Goal: Navigation & Orientation: Find specific page/section

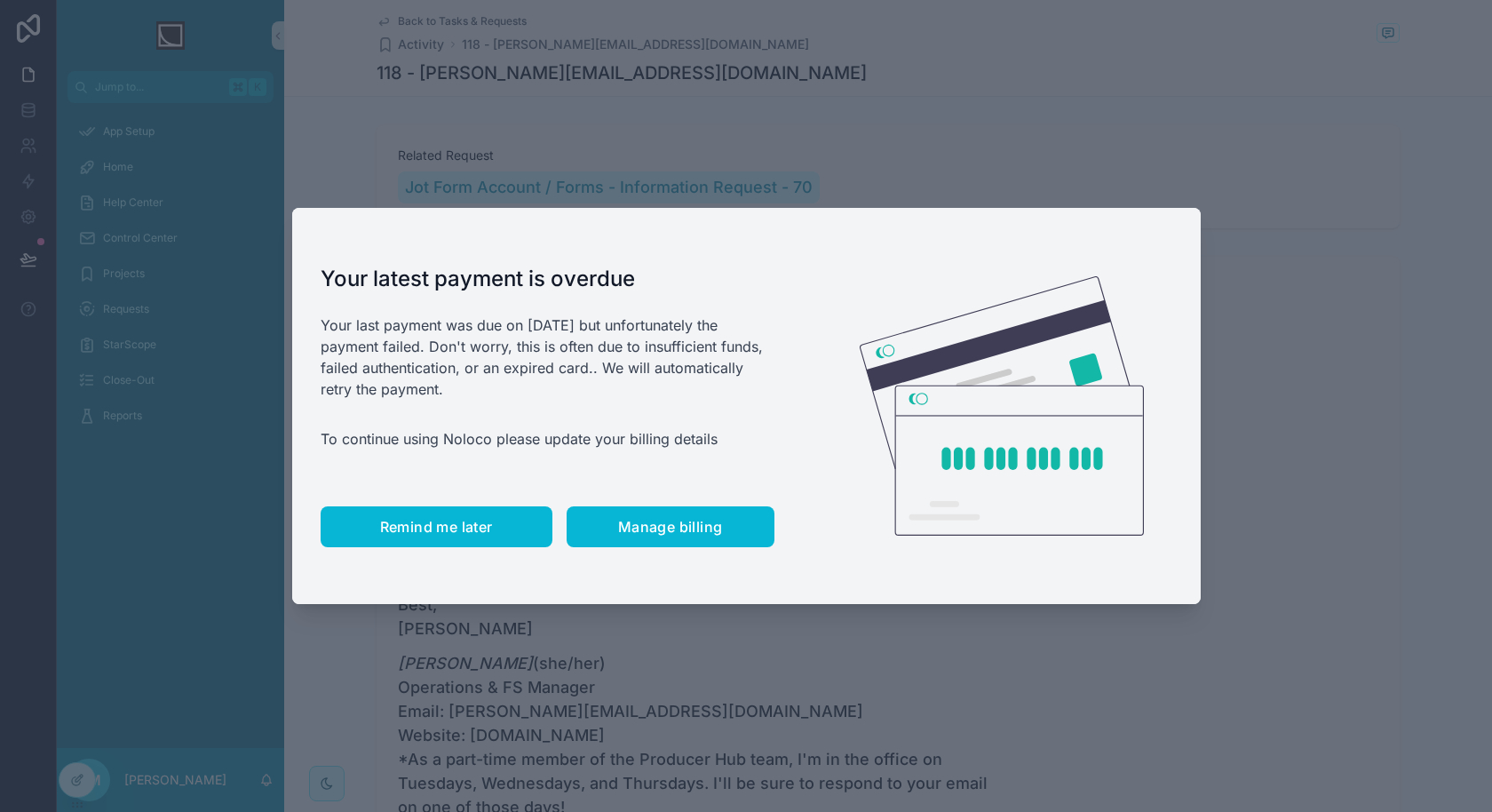
click at [438, 516] on button "Remind me later" at bounding box center [436, 526] width 232 height 41
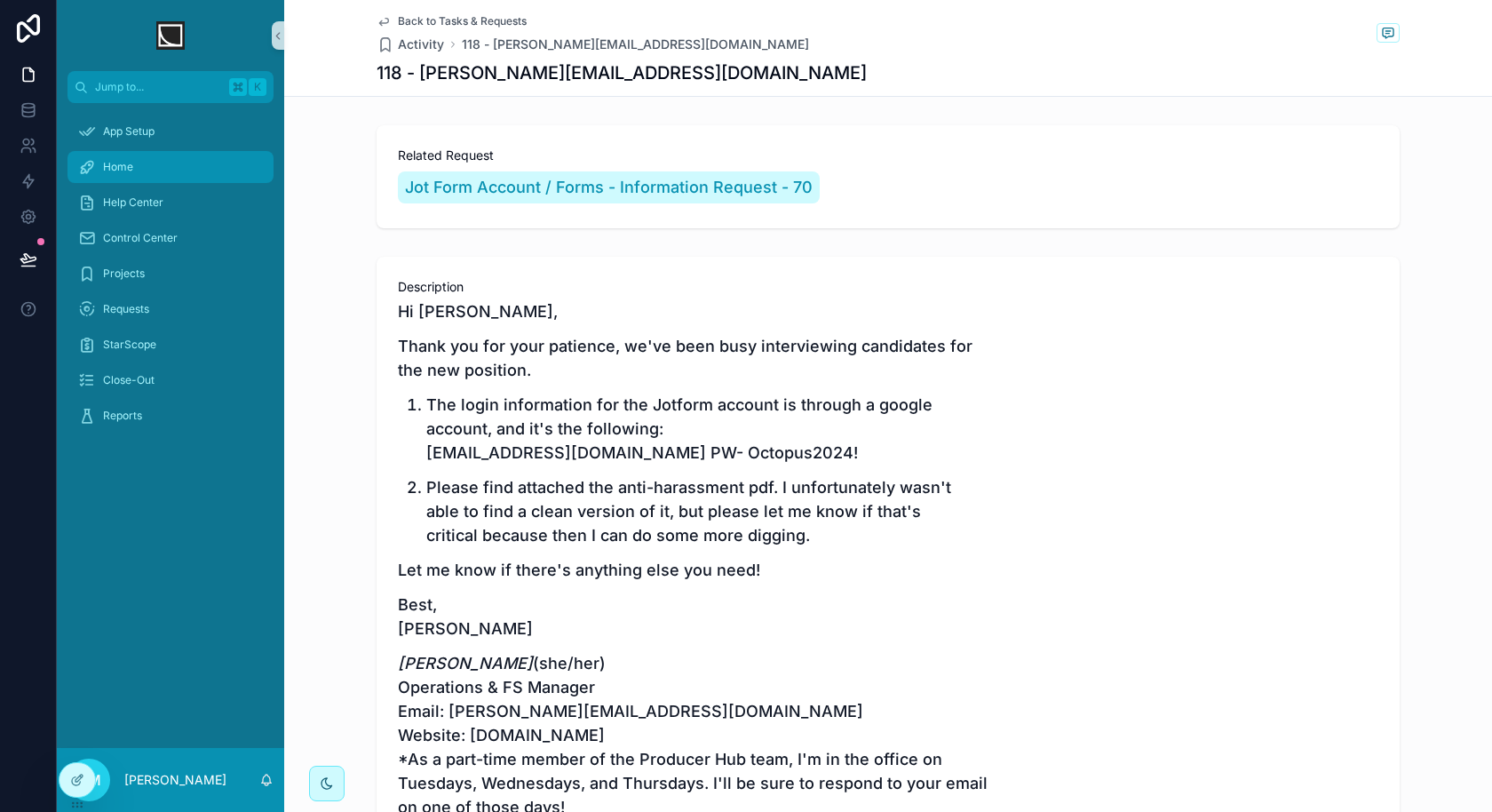
click at [127, 172] on span "Home" at bounding box center [118, 167] width 30 height 14
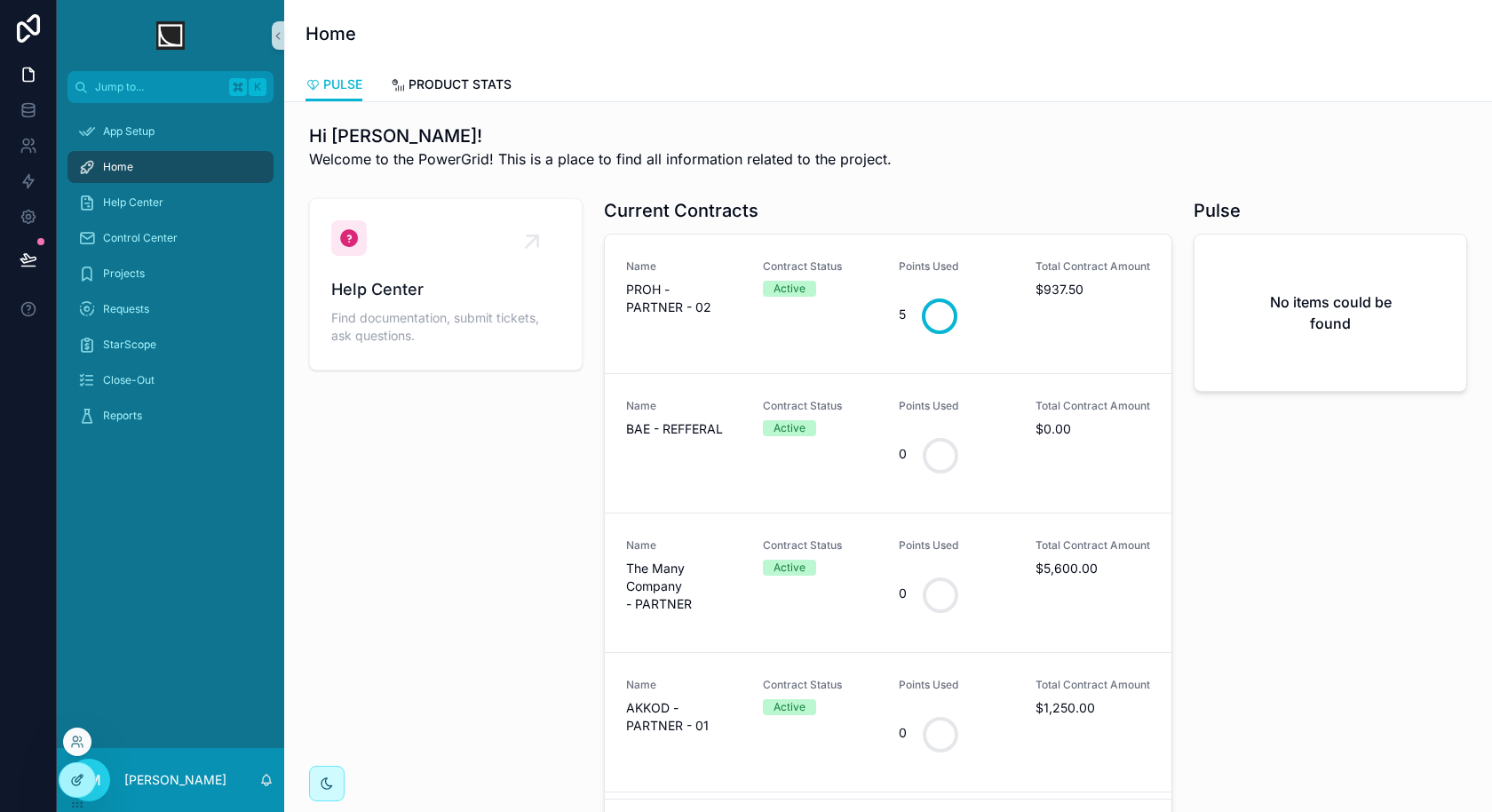
click at [78, 782] on icon at bounding box center [77, 779] width 14 height 14
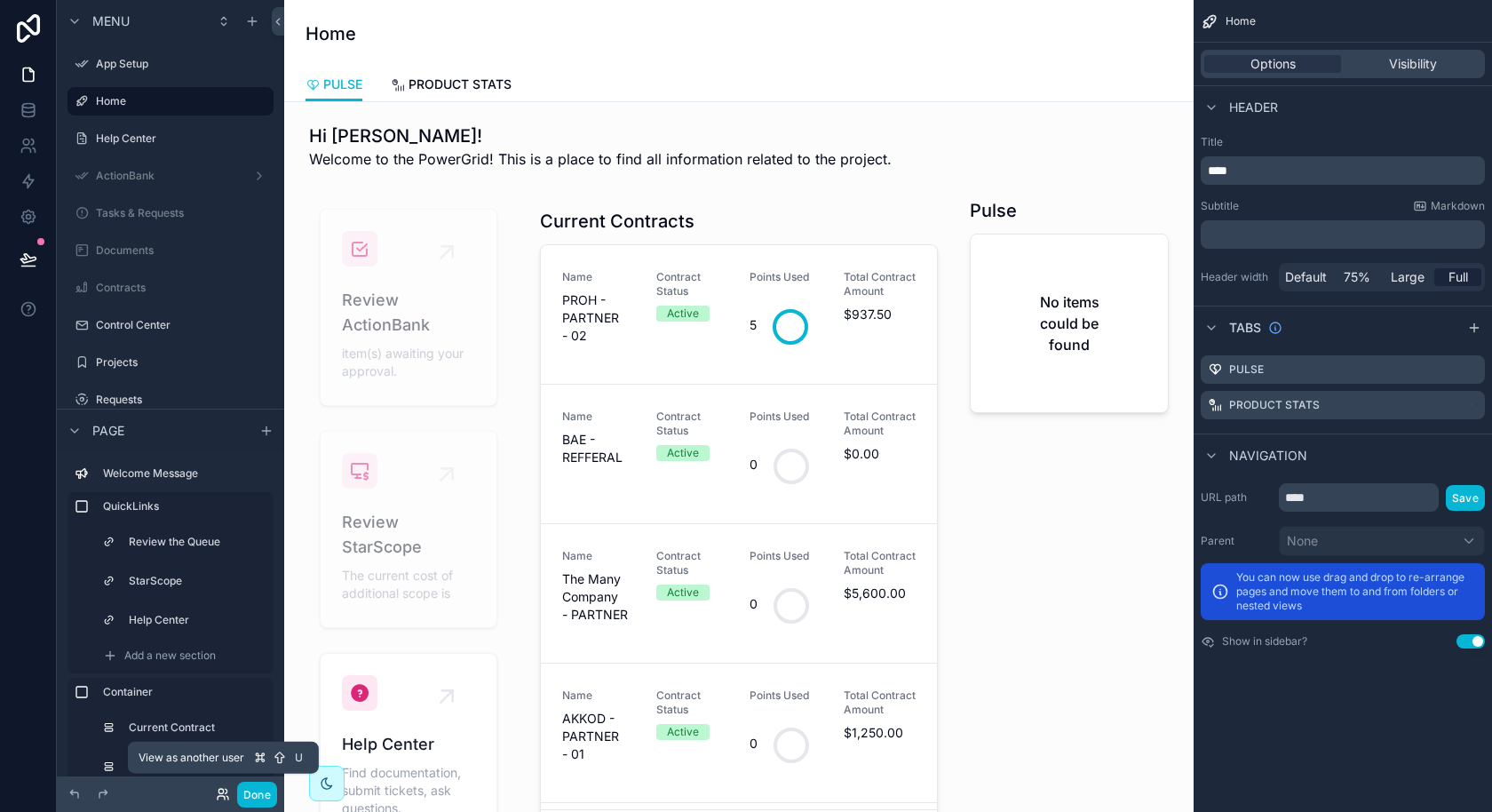
click at [220, 791] on icon at bounding box center [223, 794] width 14 height 14
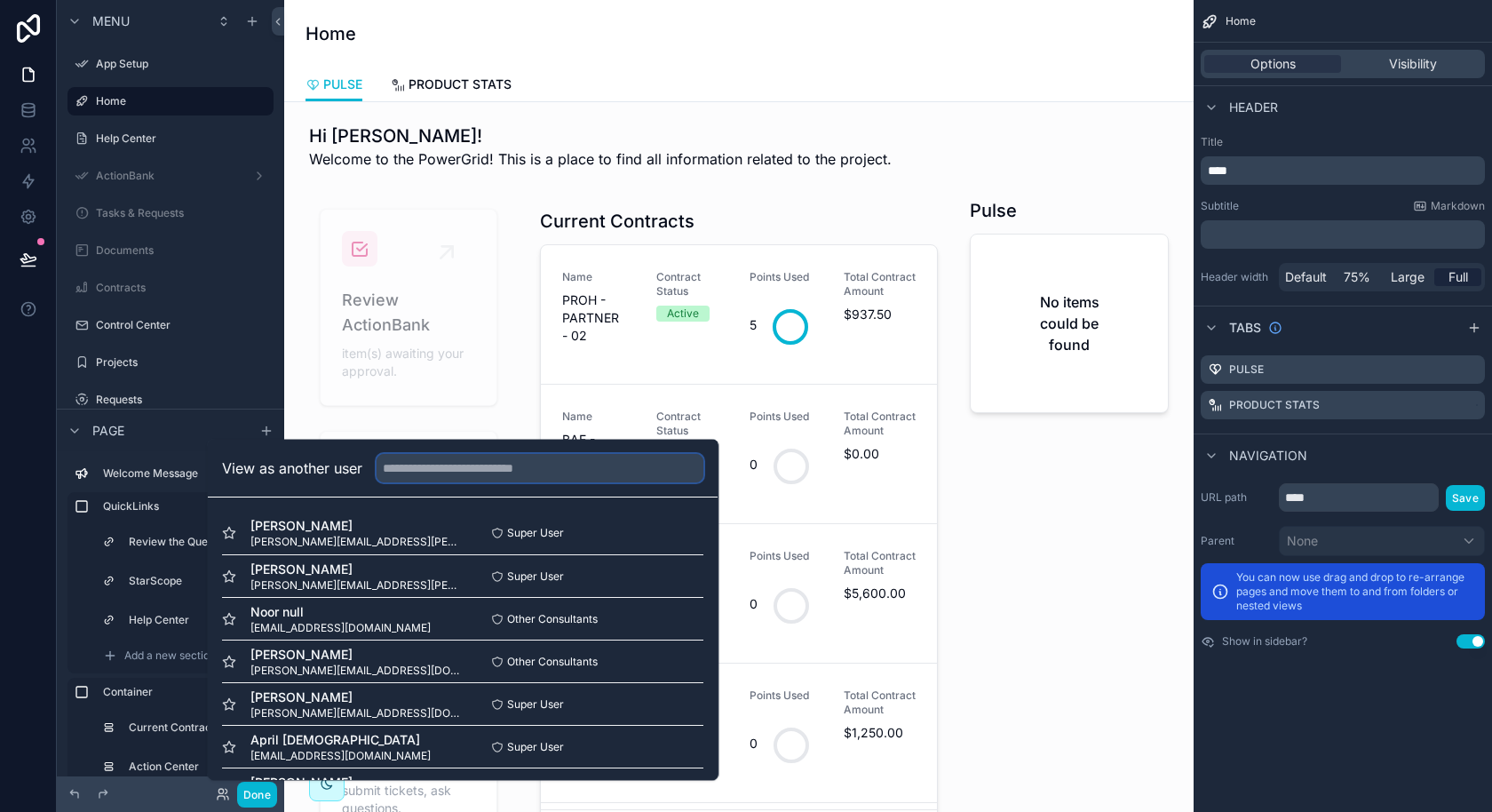
click at [499, 475] on input "text" at bounding box center [539, 468] width 326 height 29
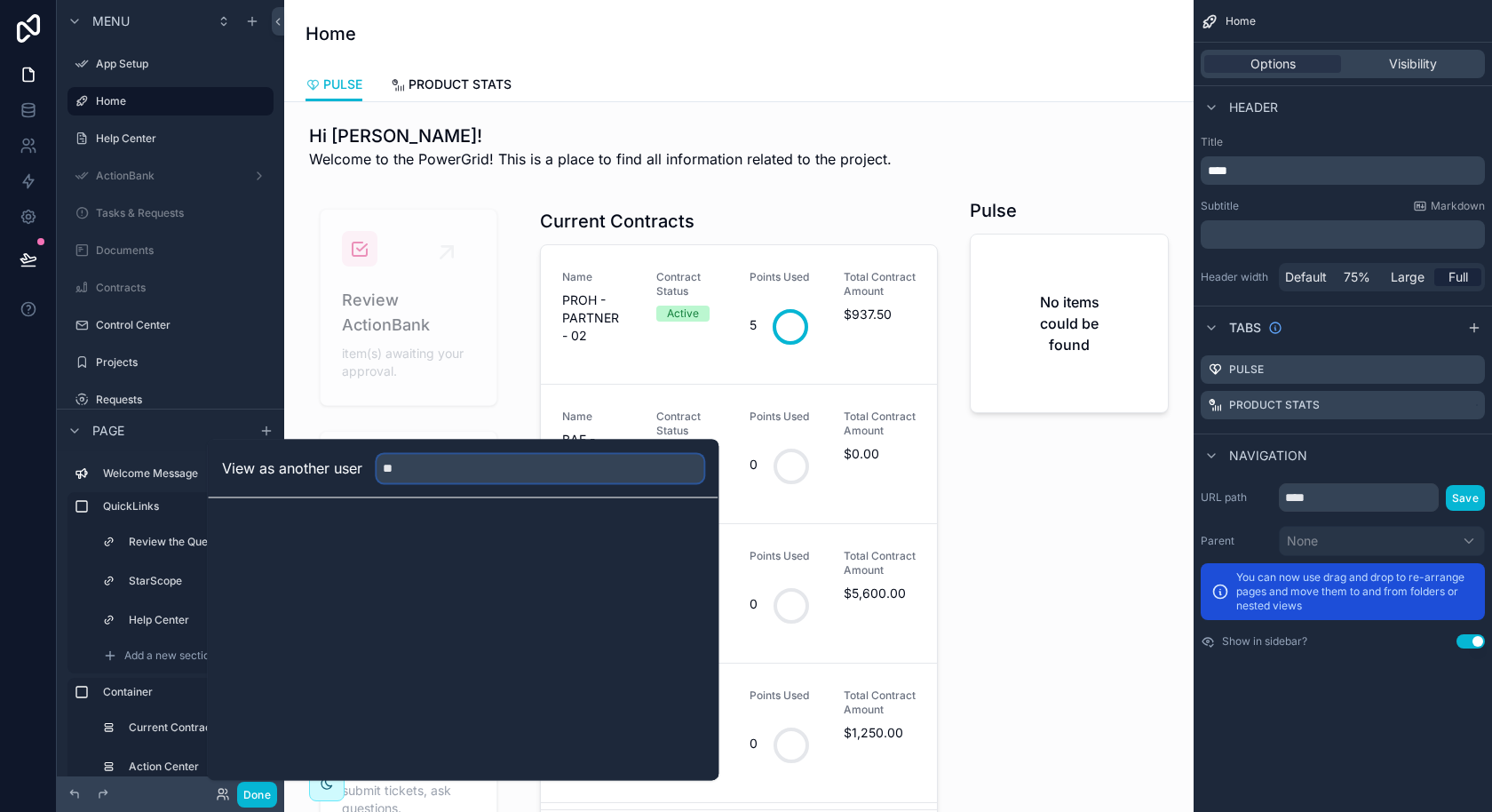
type input "*"
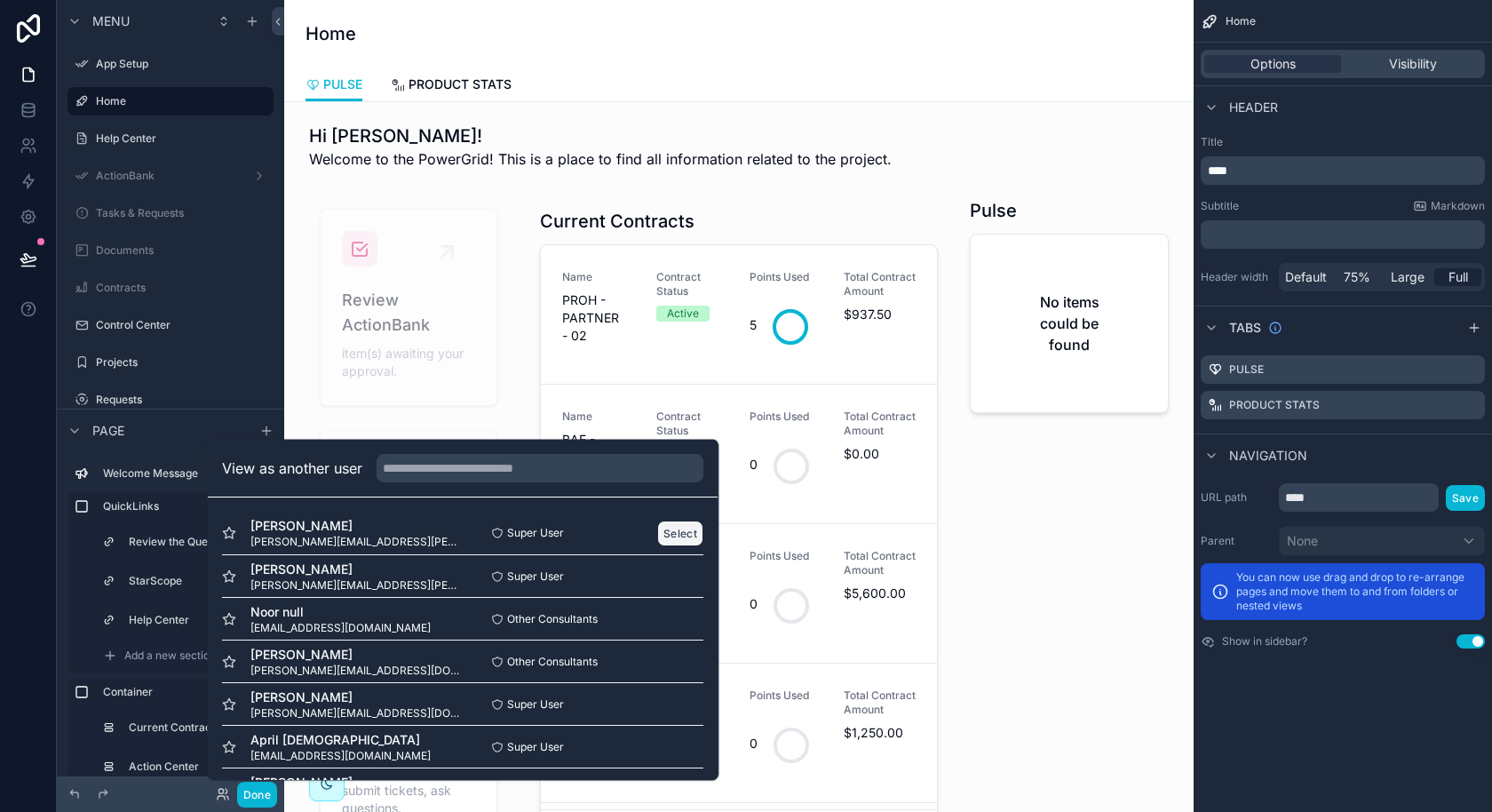
click at [662, 540] on button "Select" at bounding box center [681, 533] width 46 height 26
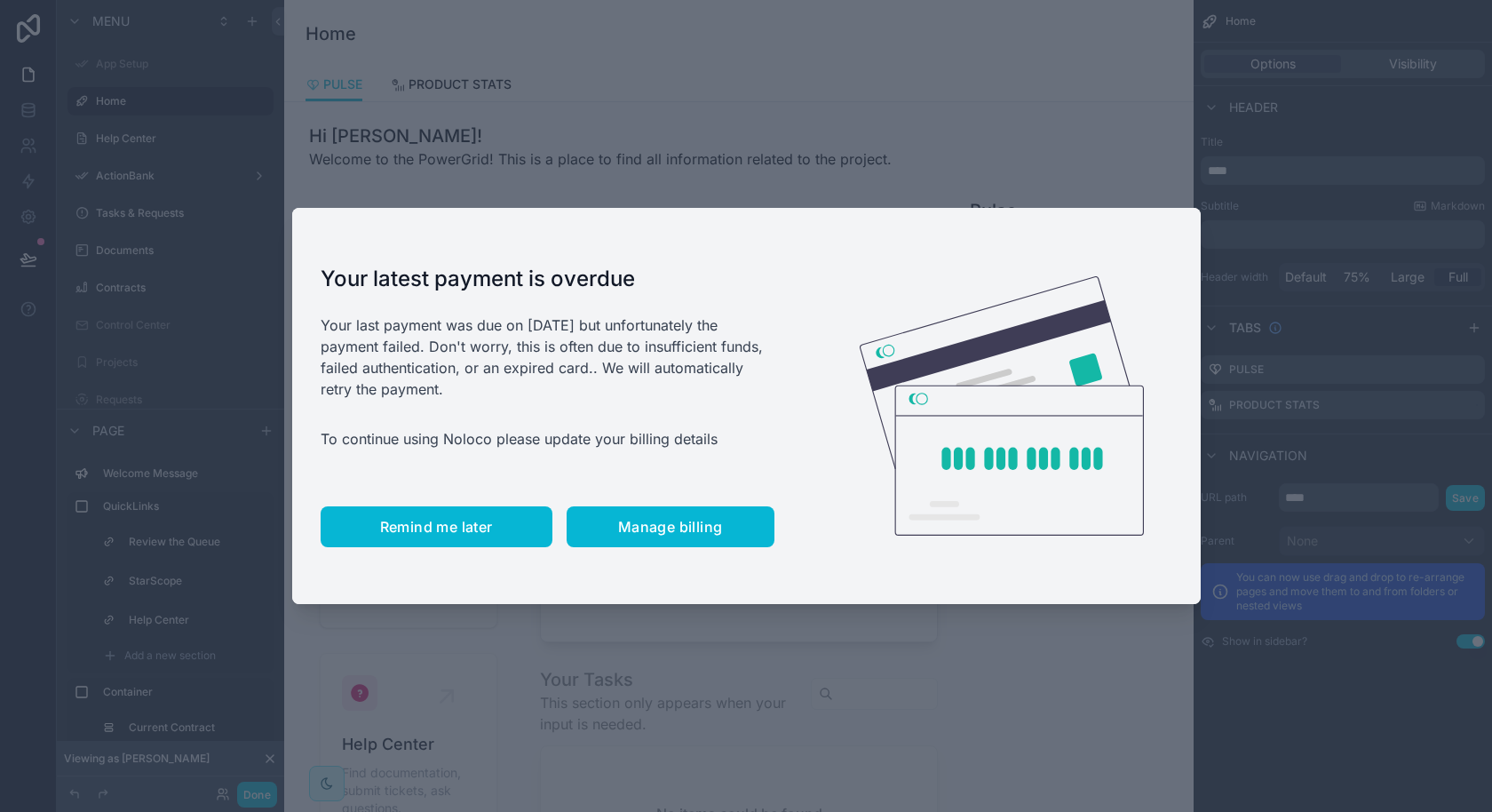
click at [458, 530] on span "Remind me later" at bounding box center [436, 526] width 112 height 18
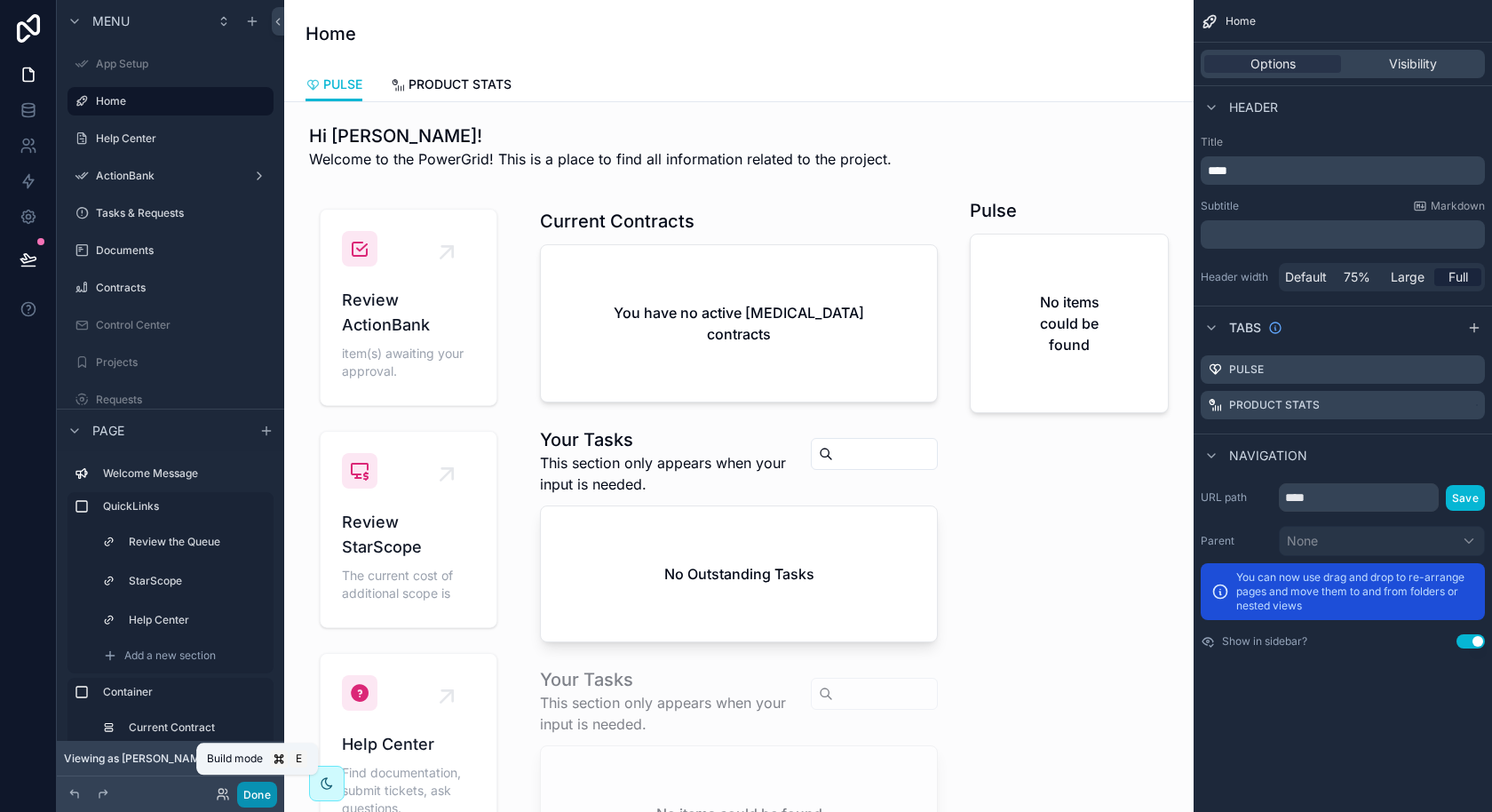
click at [263, 786] on button "Done" at bounding box center [257, 794] width 40 height 26
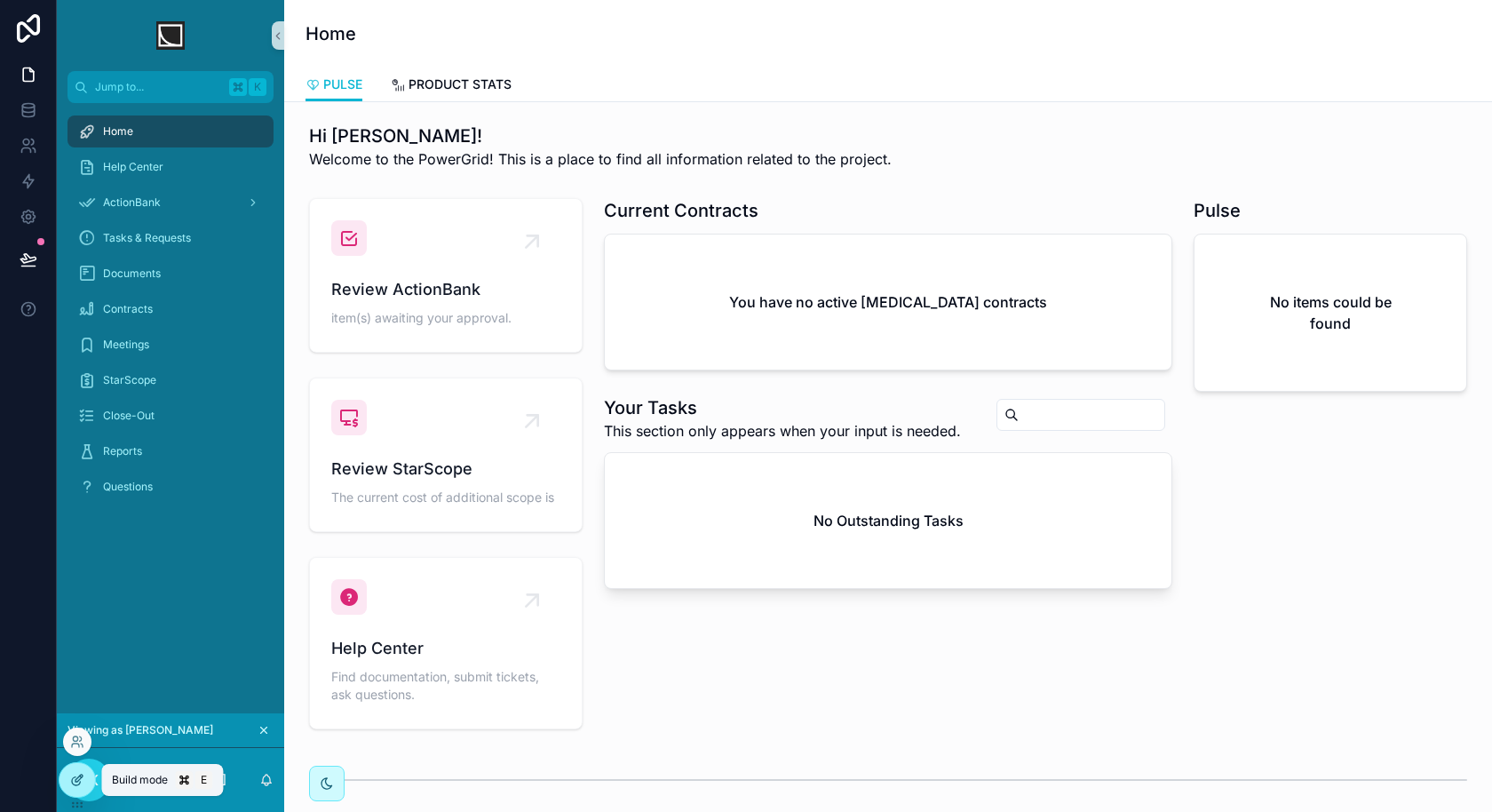
click at [77, 785] on icon at bounding box center [77, 779] width 14 height 14
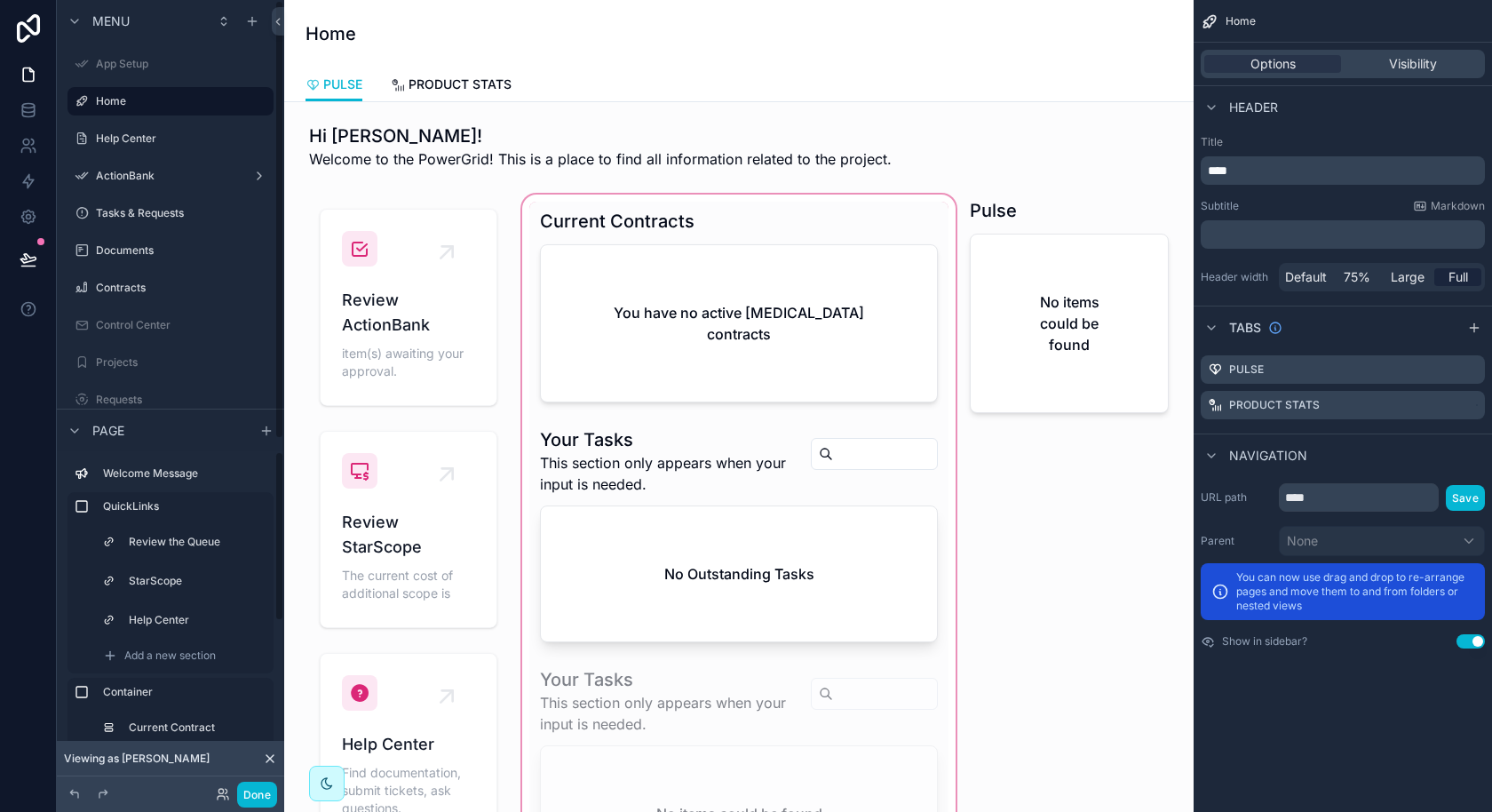
click at [631, 388] on div "scrollable content" at bounding box center [739, 545] width 441 height 709
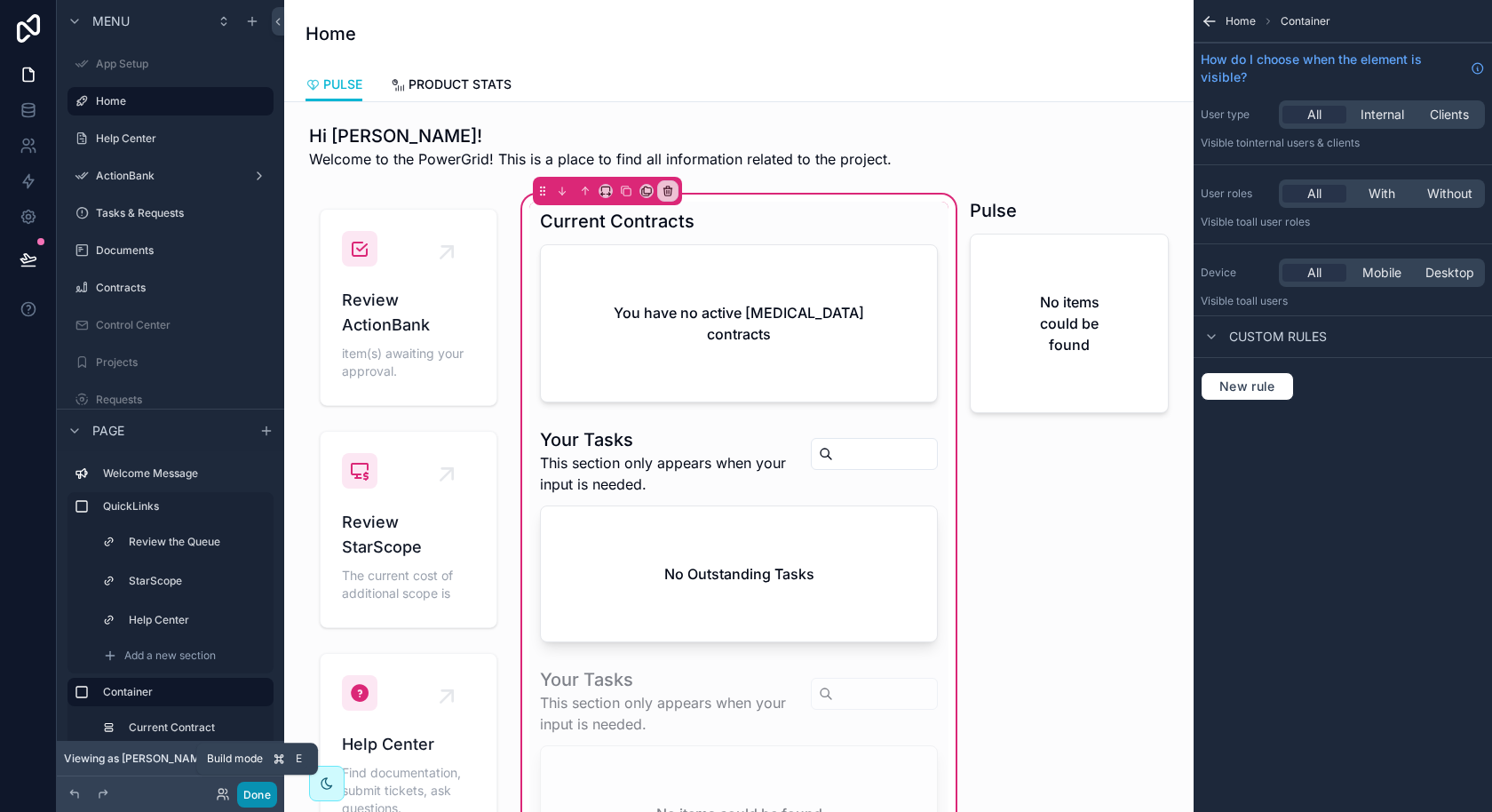
click at [266, 796] on button "Done" at bounding box center [257, 794] width 40 height 26
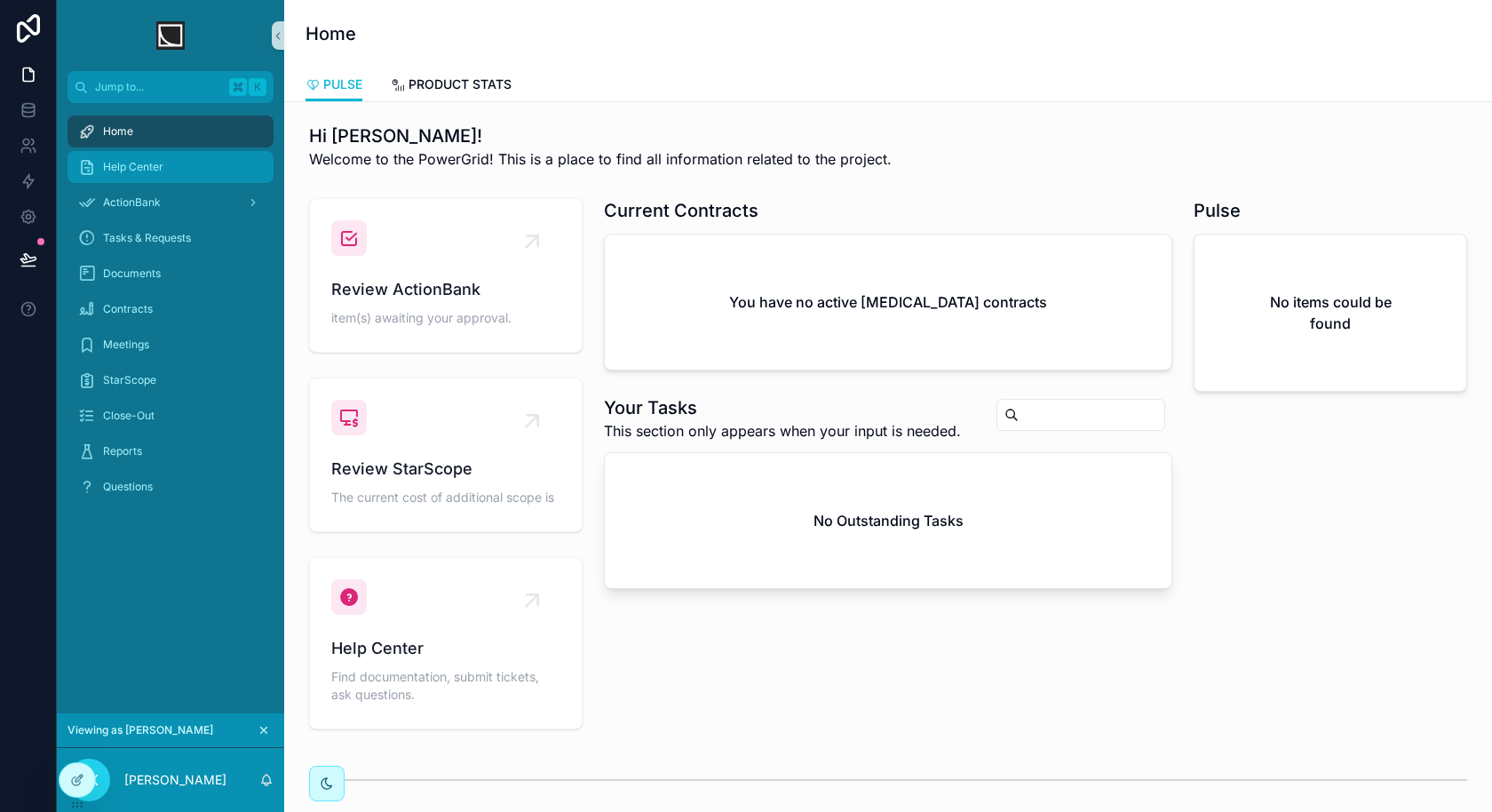
click at [219, 175] on div "Help Center" at bounding box center [171, 166] width 185 height 29
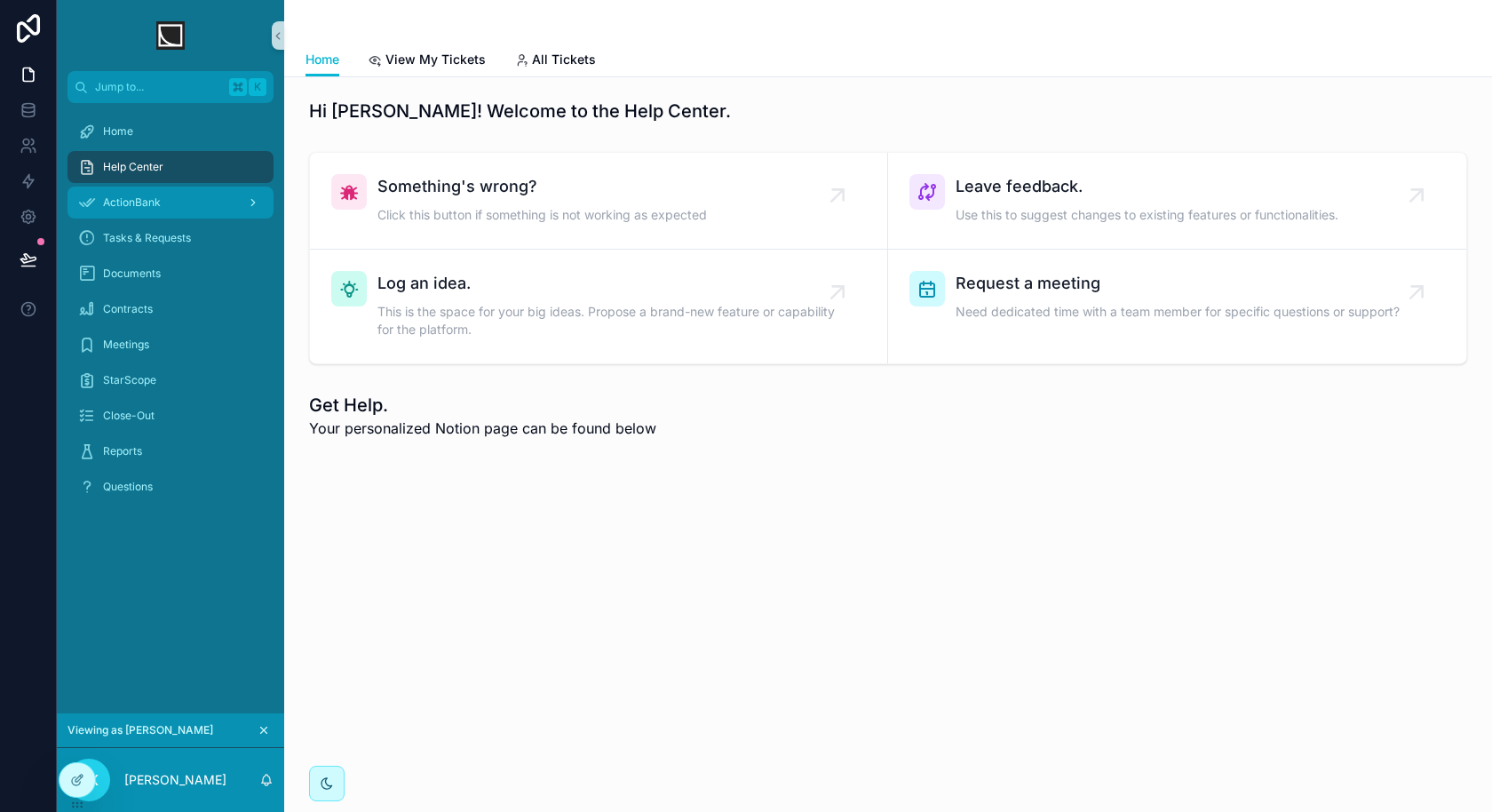
click at [201, 218] on link "ActionBank" at bounding box center [170, 202] width 206 height 32
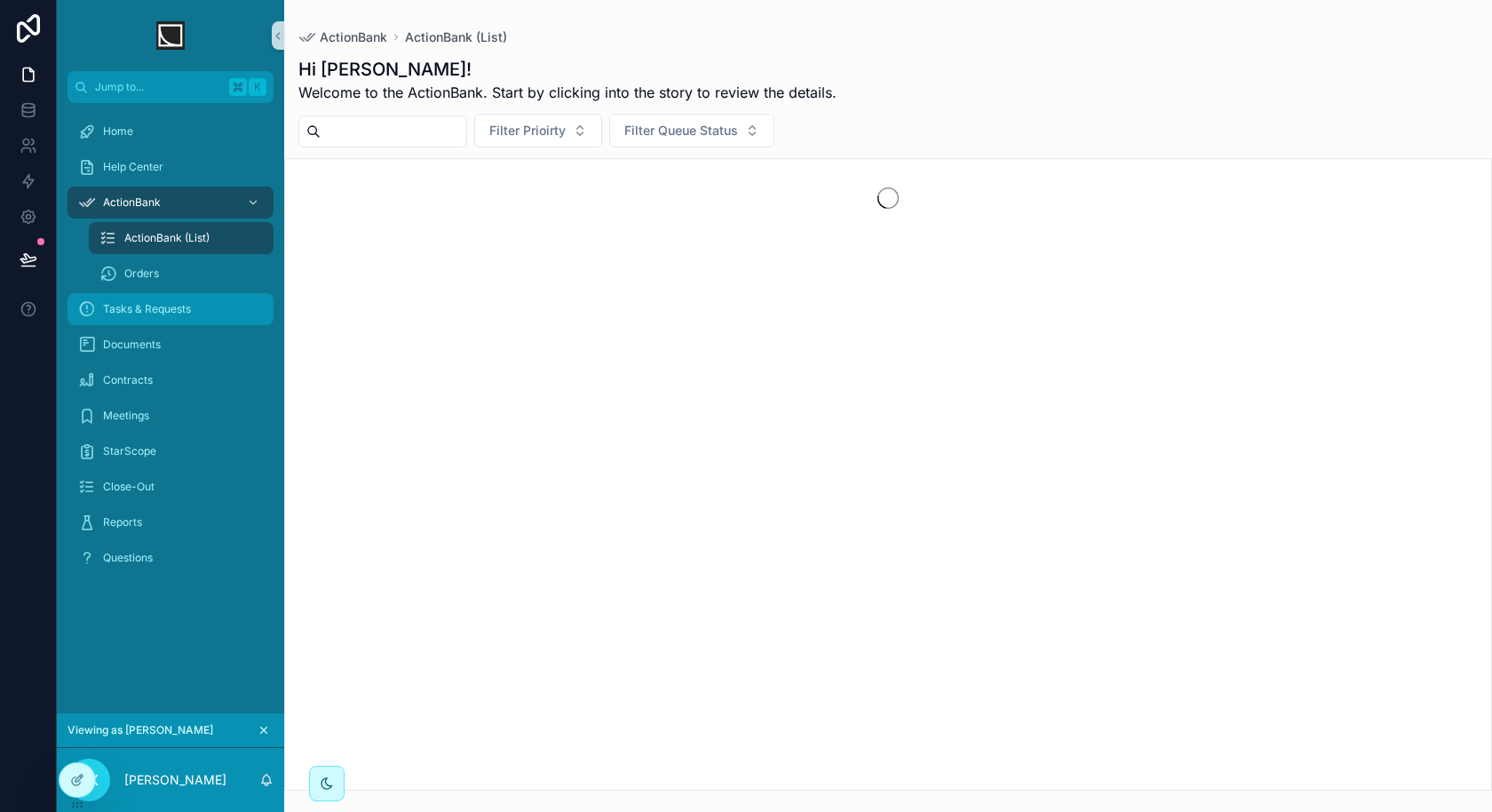
click at [184, 307] on span "Tasks & Requests" at bounding box center [147, 308] width 88 height 14
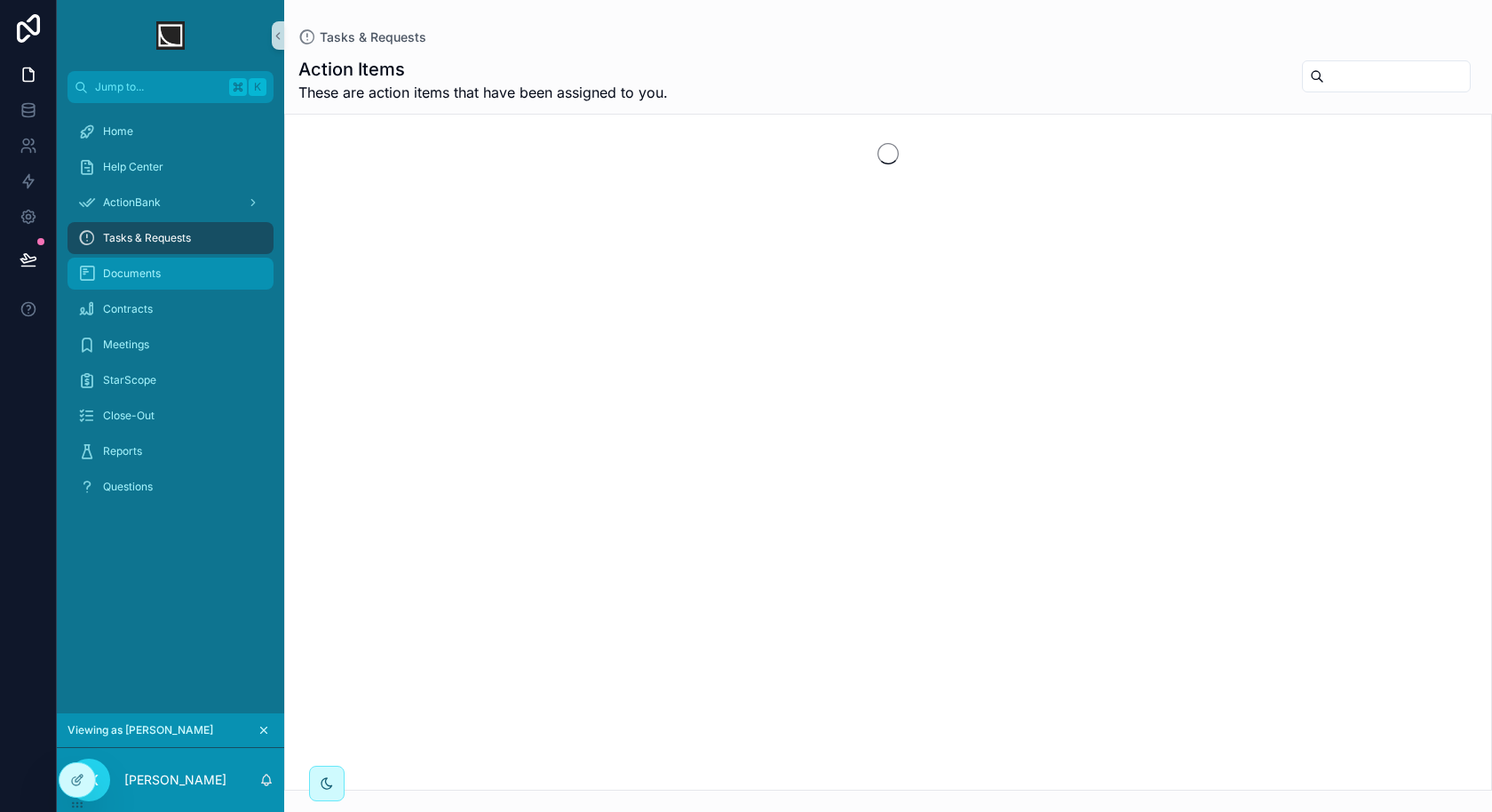
click at [185, 266] on div "Documents" at bounding box center [171, 274] width 185 height 29
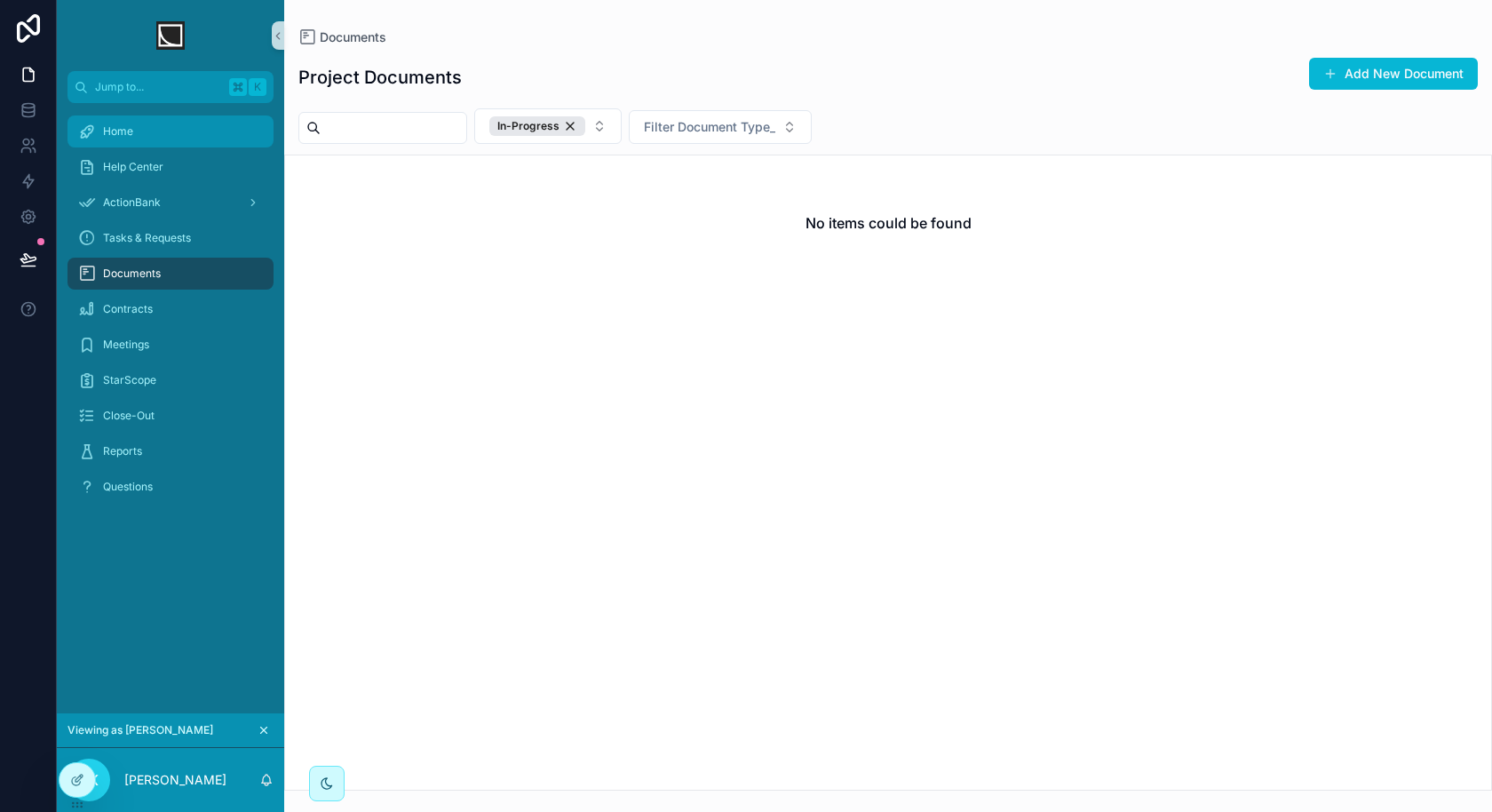
click at [190, 117] on div "Home" at bounding box center [171, 131] width 185 height 29
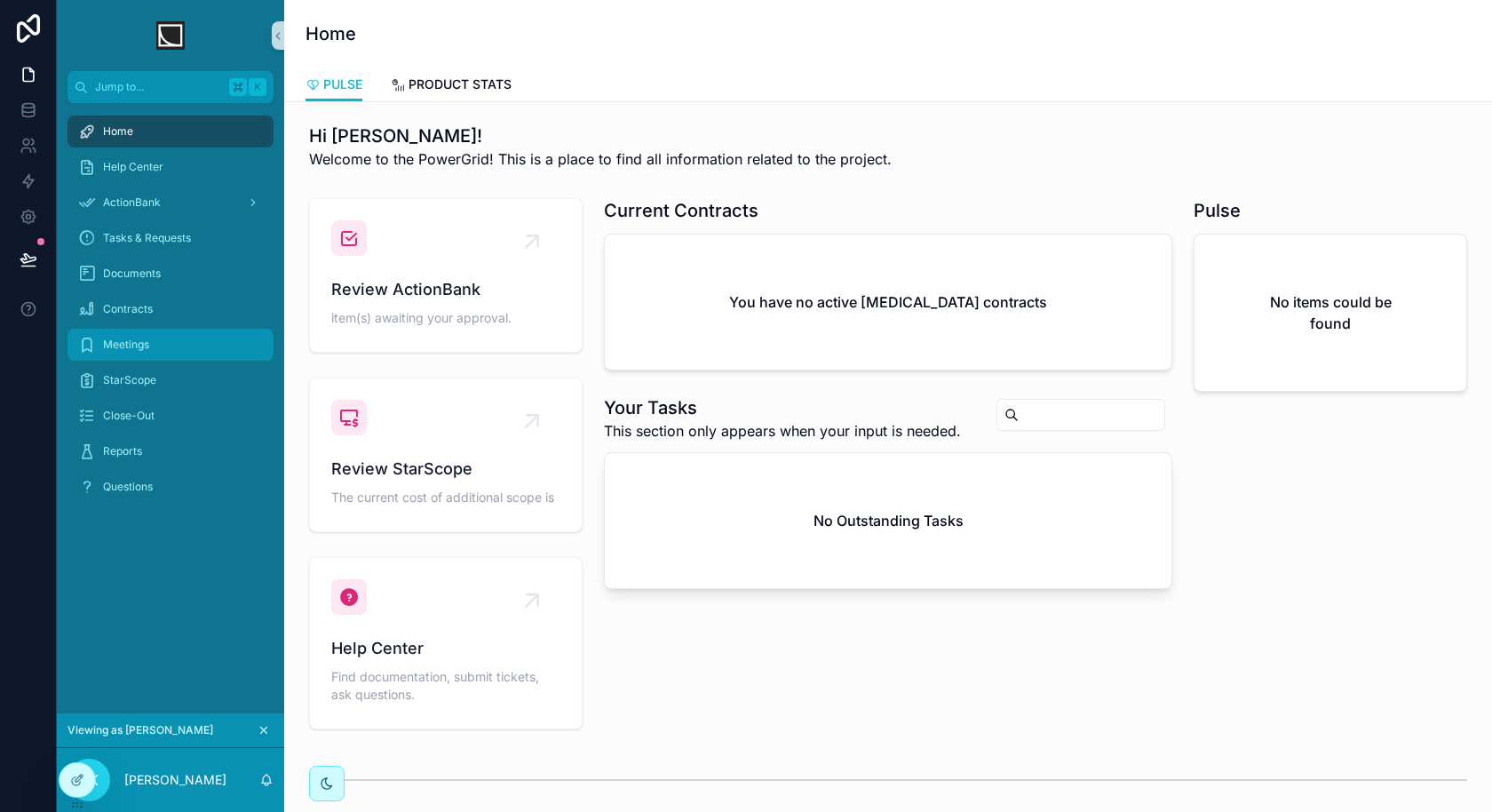
click at [156, 345] on div "Meetings" at bounding box center [171, 344] width 185 height 29
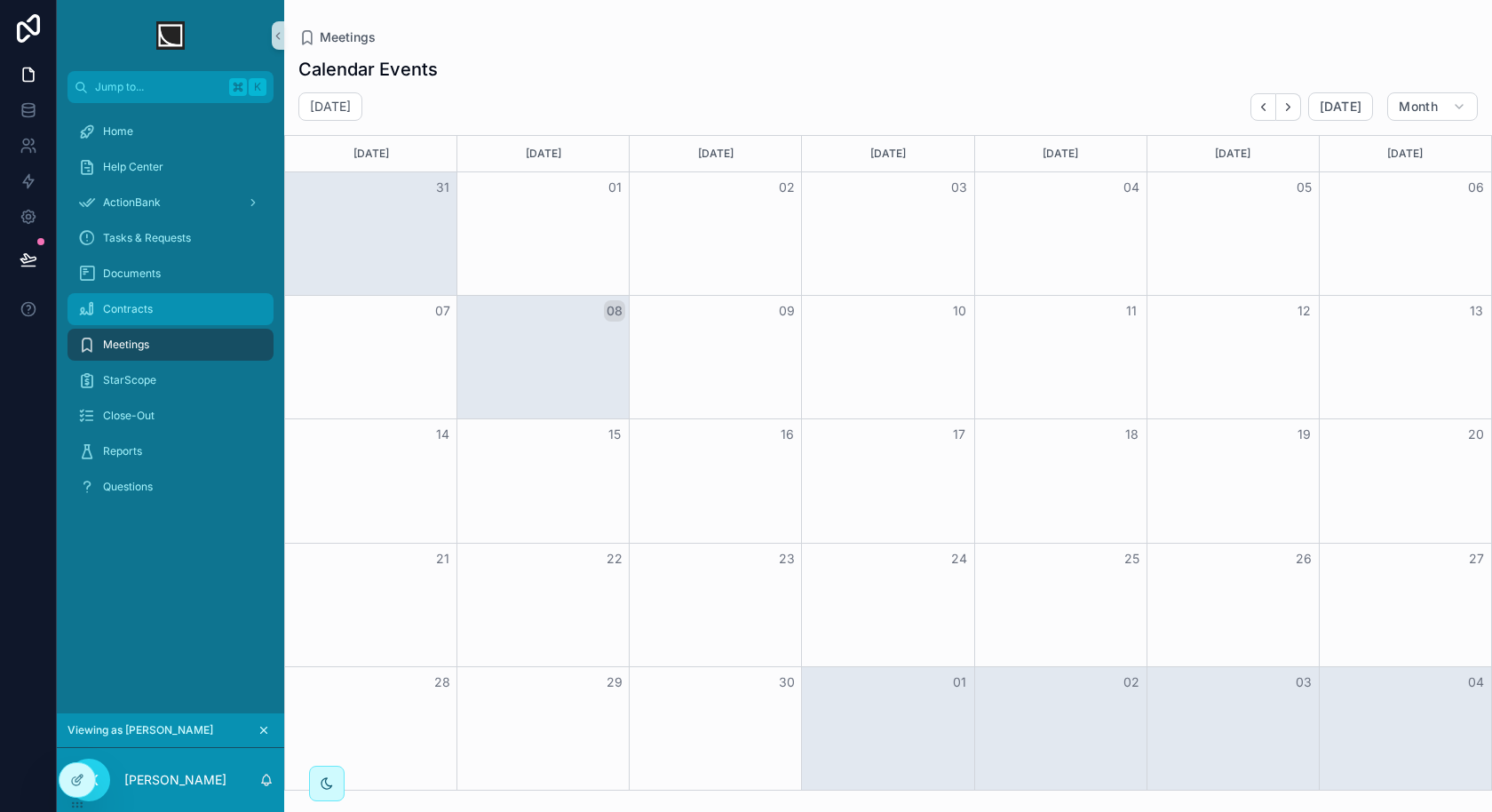
click at [131, 302] on span "Contracts" at bounding box center [128, 308] width 50 height 14
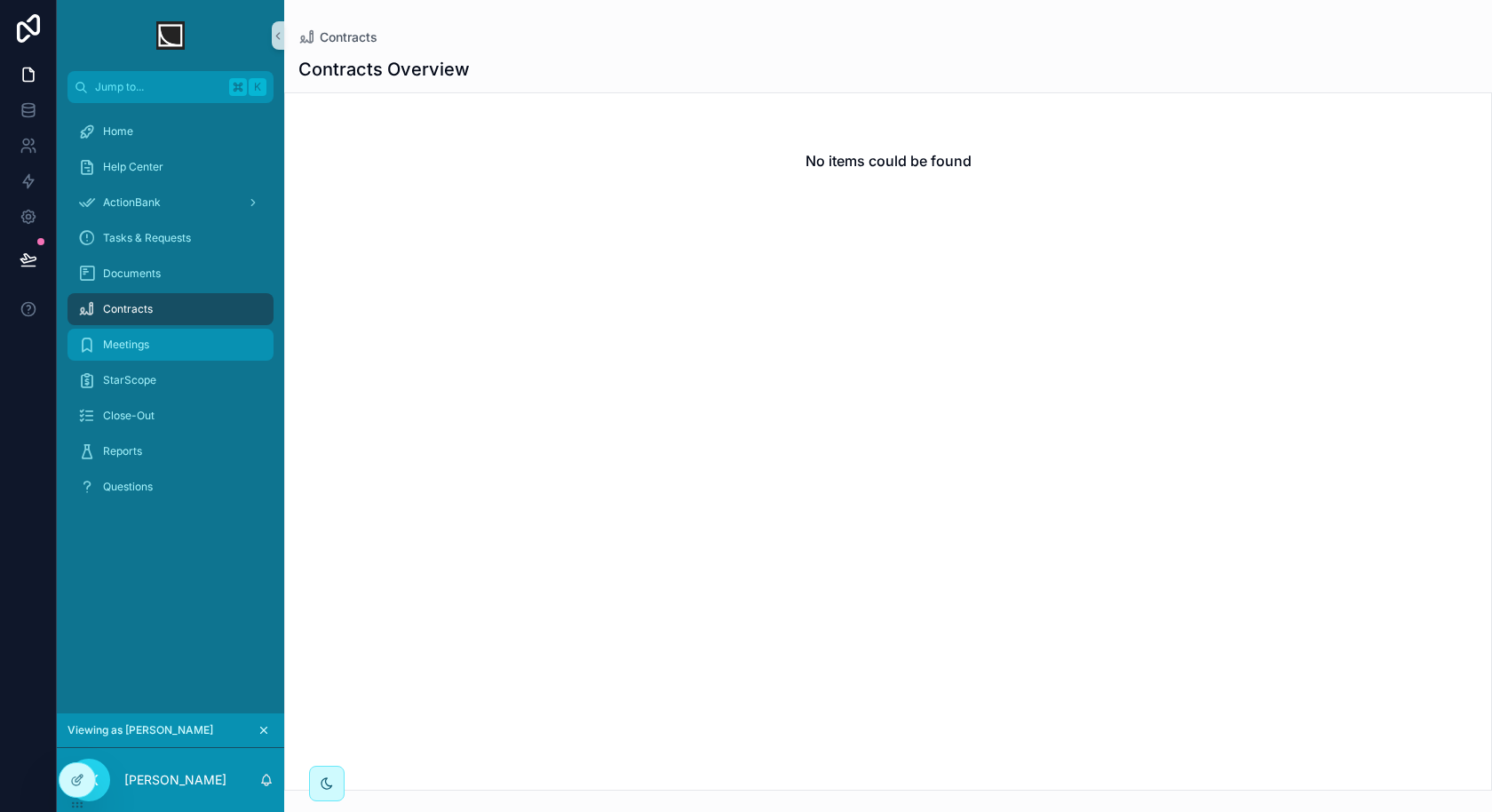
click at [147, 353] on div "Meetings" at bounding box center [171, 344] width 185 height 29
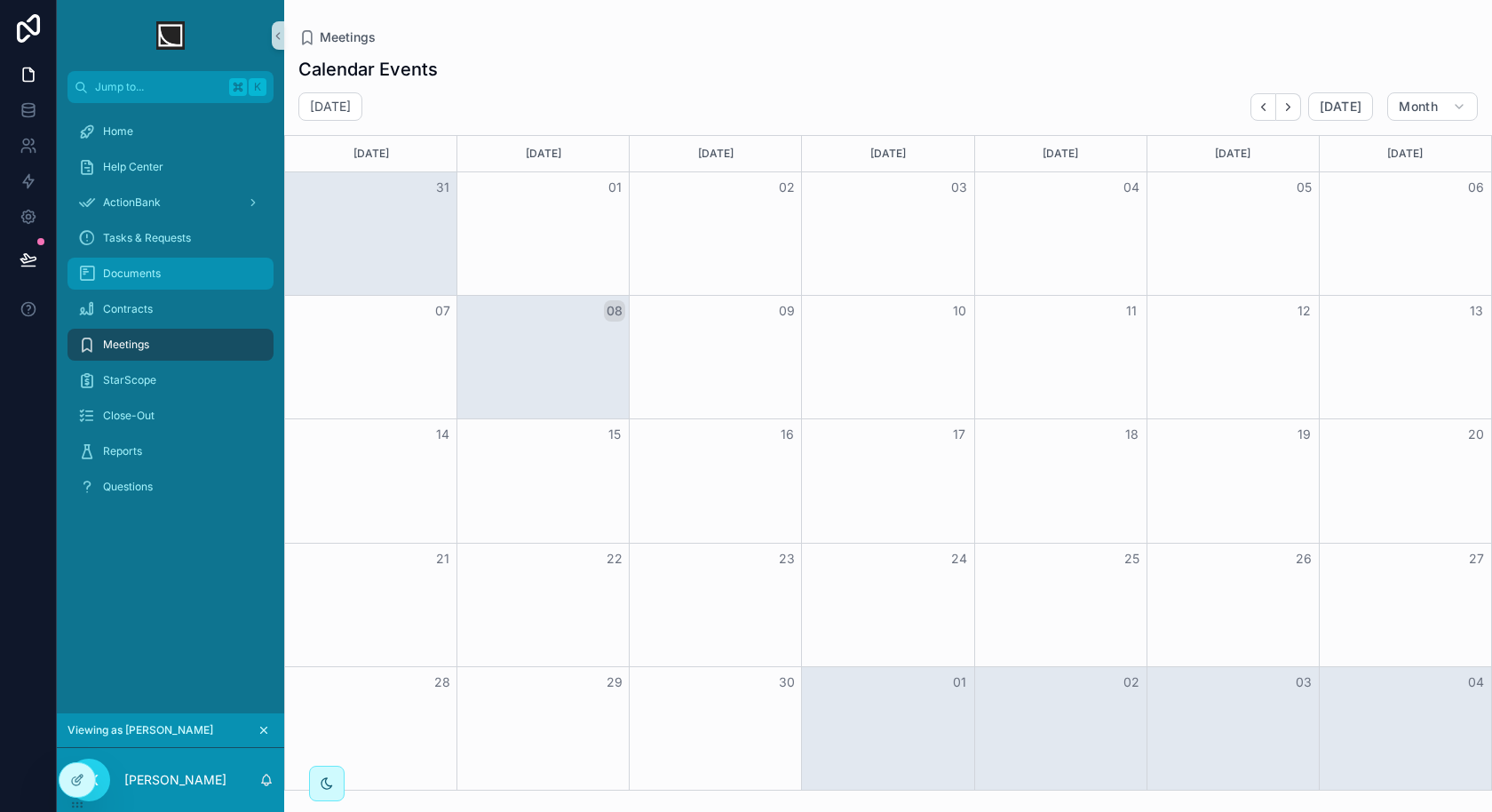
click at [204, 274] on div "Documents" at bounding box center [171, 274] width 185 height 29
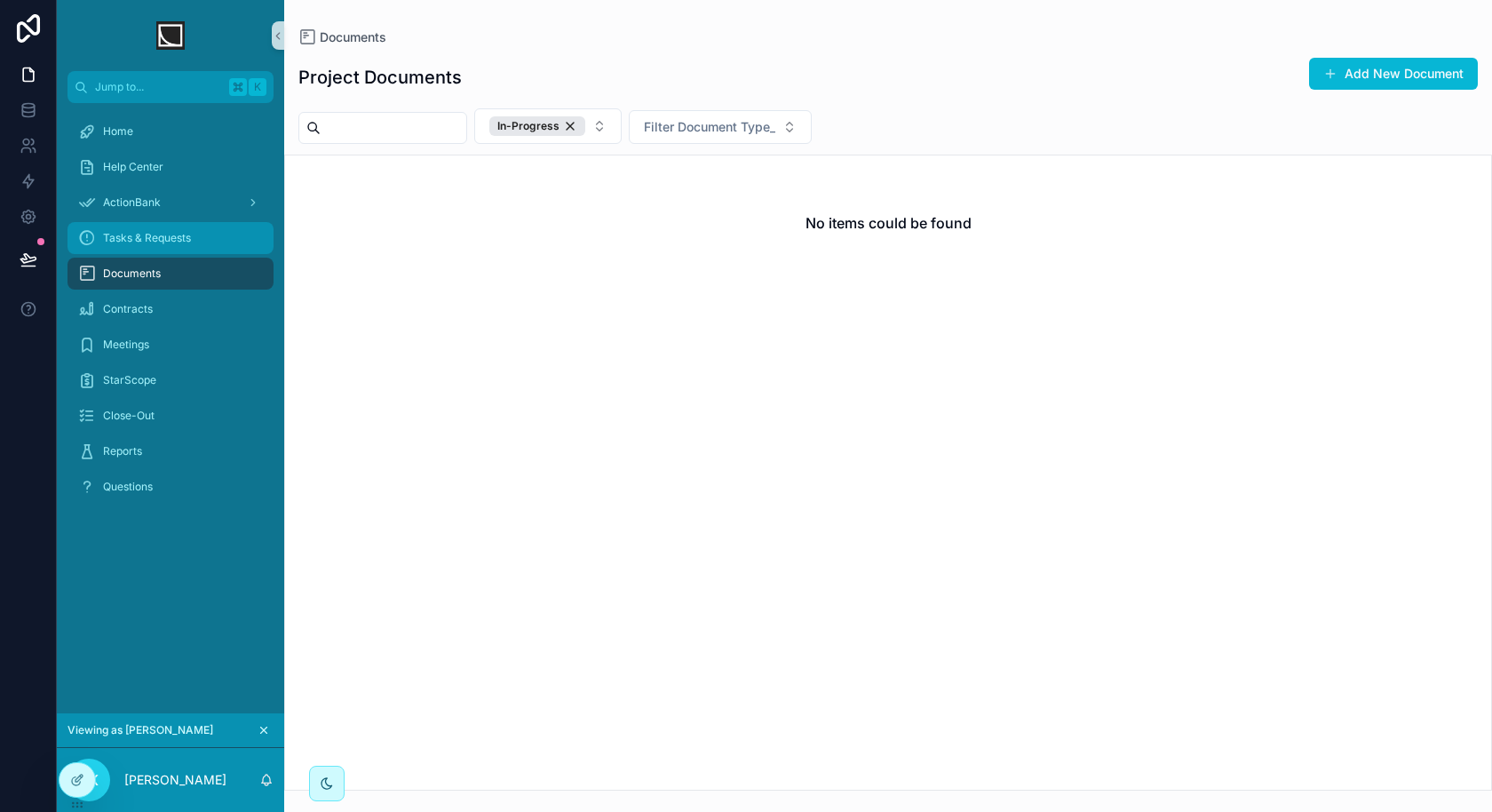
click at [197, 244] on div "Tasks & Requests" at bounding box center [171, 238] width 185 height 29
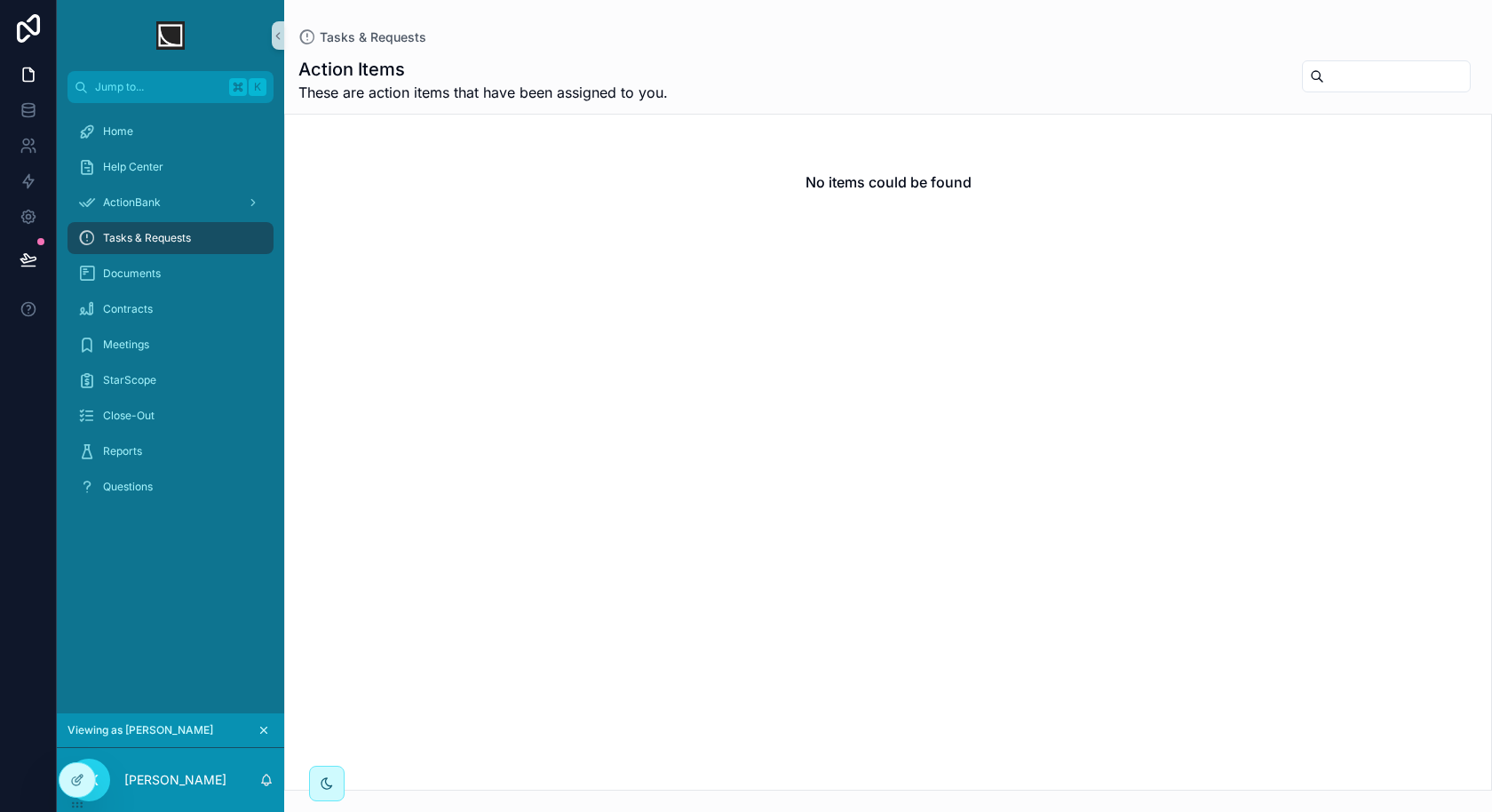
click at [171, 222] on link "Tasks & Requests" at bounding box center [170, 238] width 206 height 32
click at [164, 202] on div "ActionBank" at bounding box center [171, 202] width 185 height 29
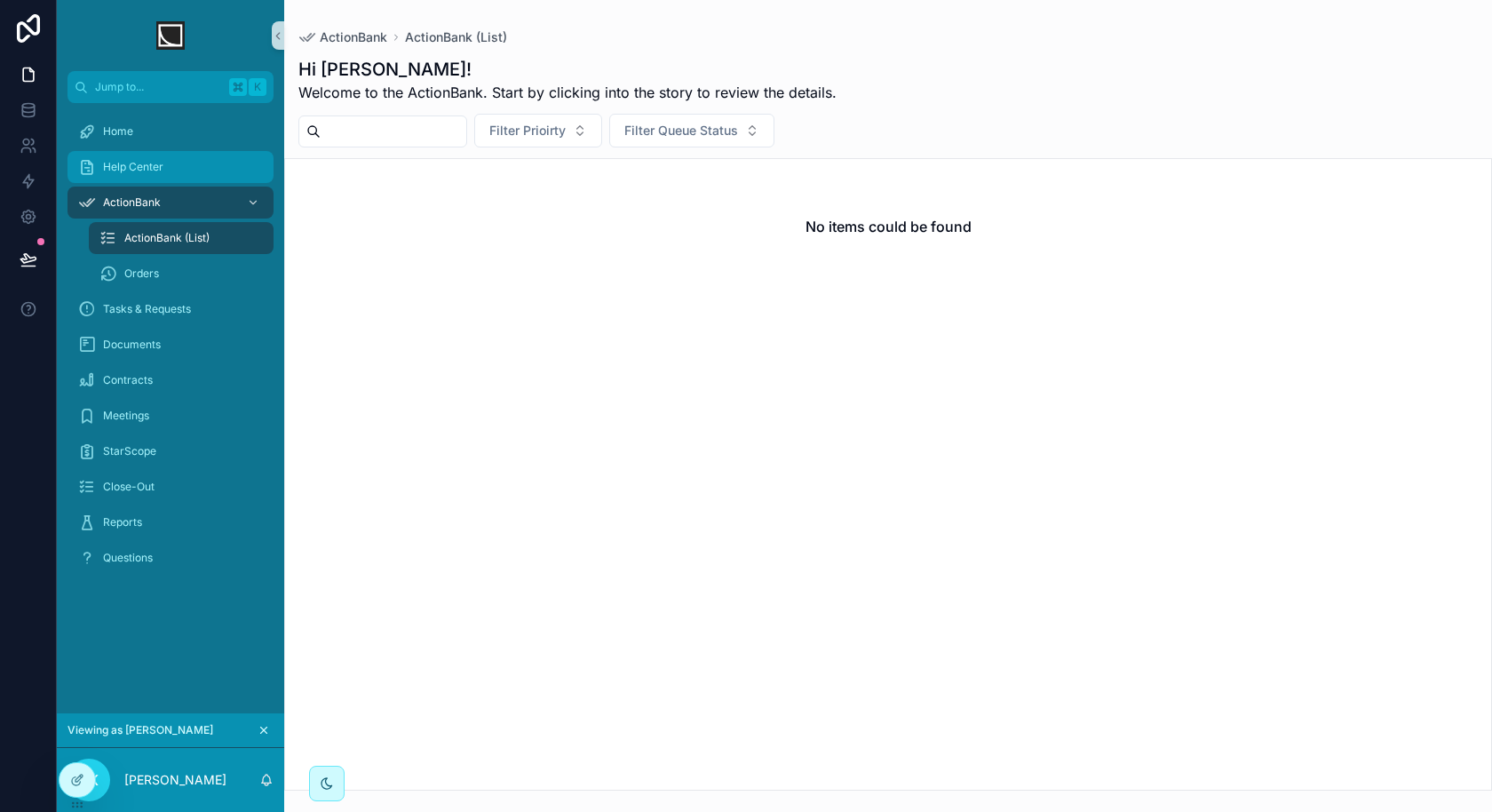
click at [170, 173] on div "Help Center" at bounding box center [171, 166] width 185 height 29
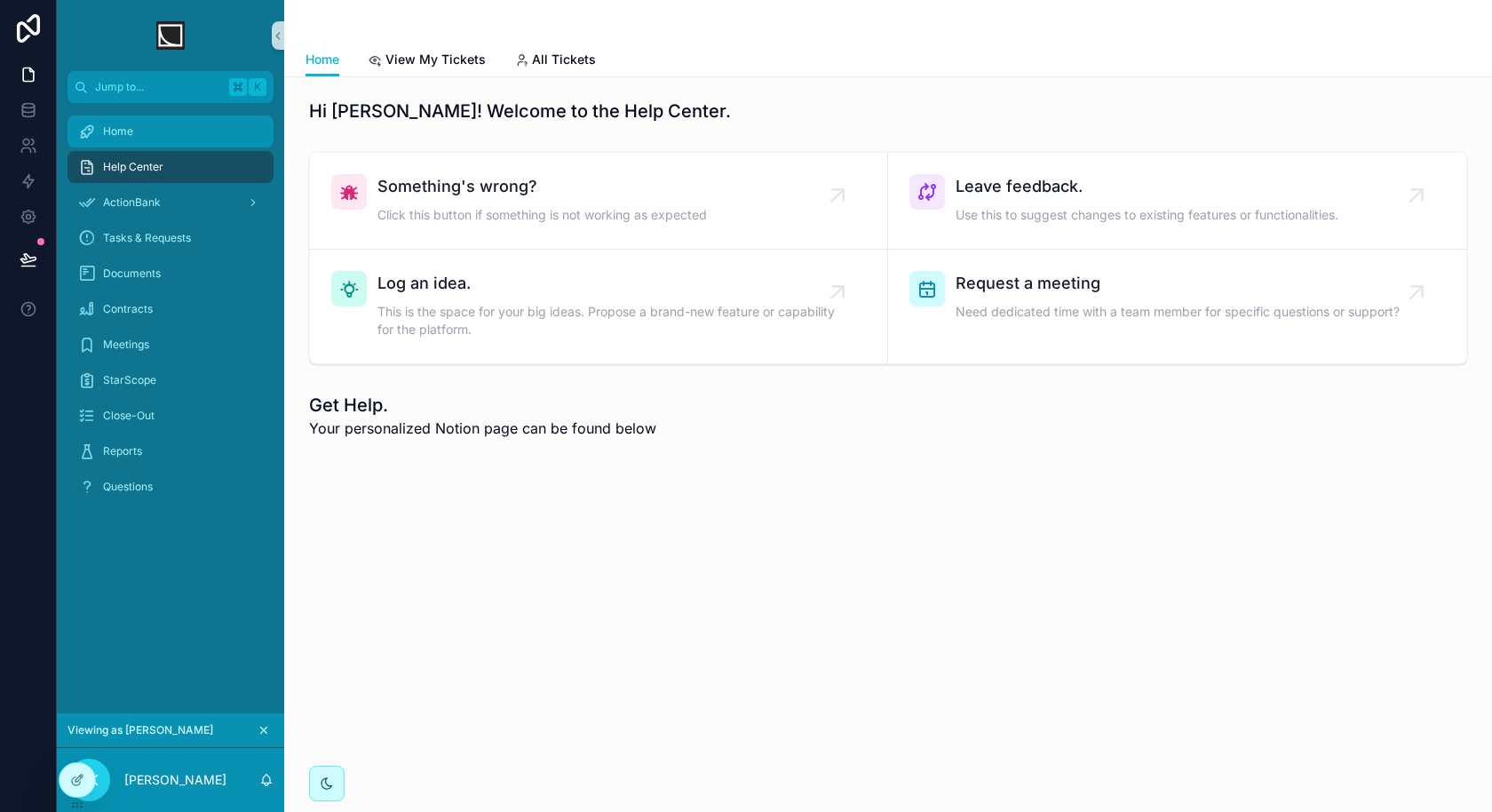
click at [166, 136] on div "Home" at bounding box center [171, 131] width 185 height 29
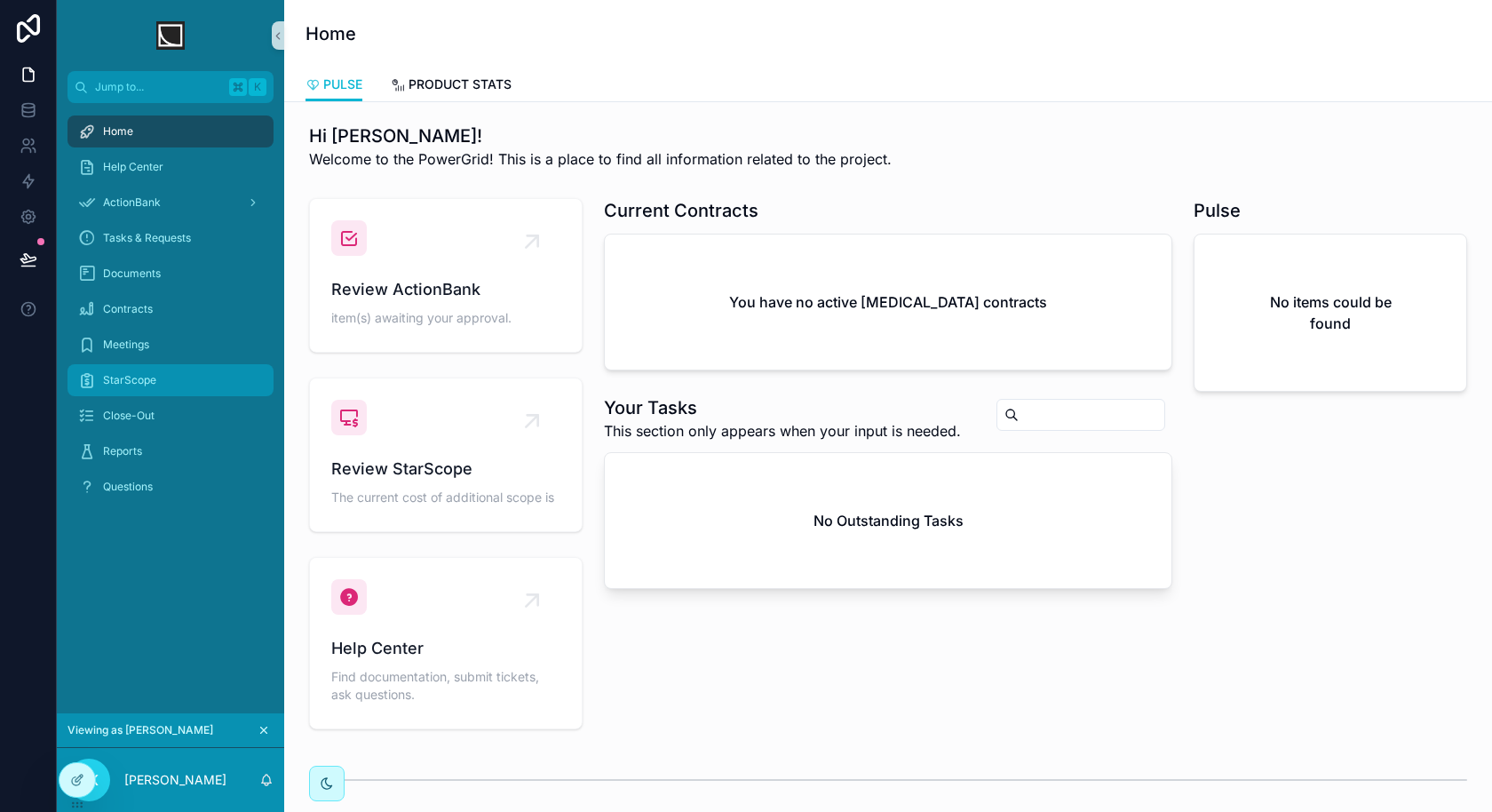
click at [145, 382] on span "StarScope" at bounding box center [130, 380] width 54 height 14
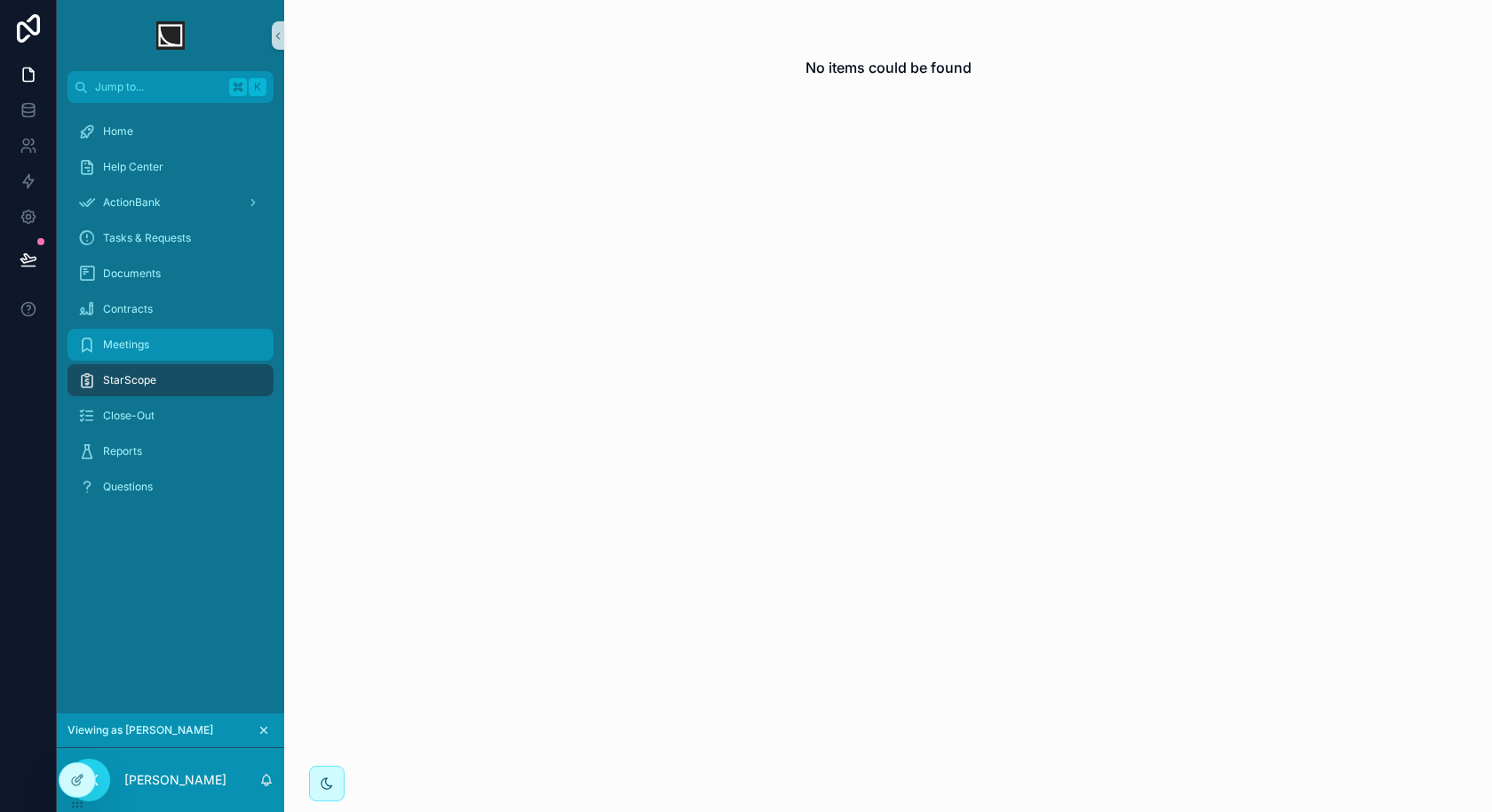
click at [170, 343] on div "Meetings" at bounding box center [171, 344] width 185 height 29
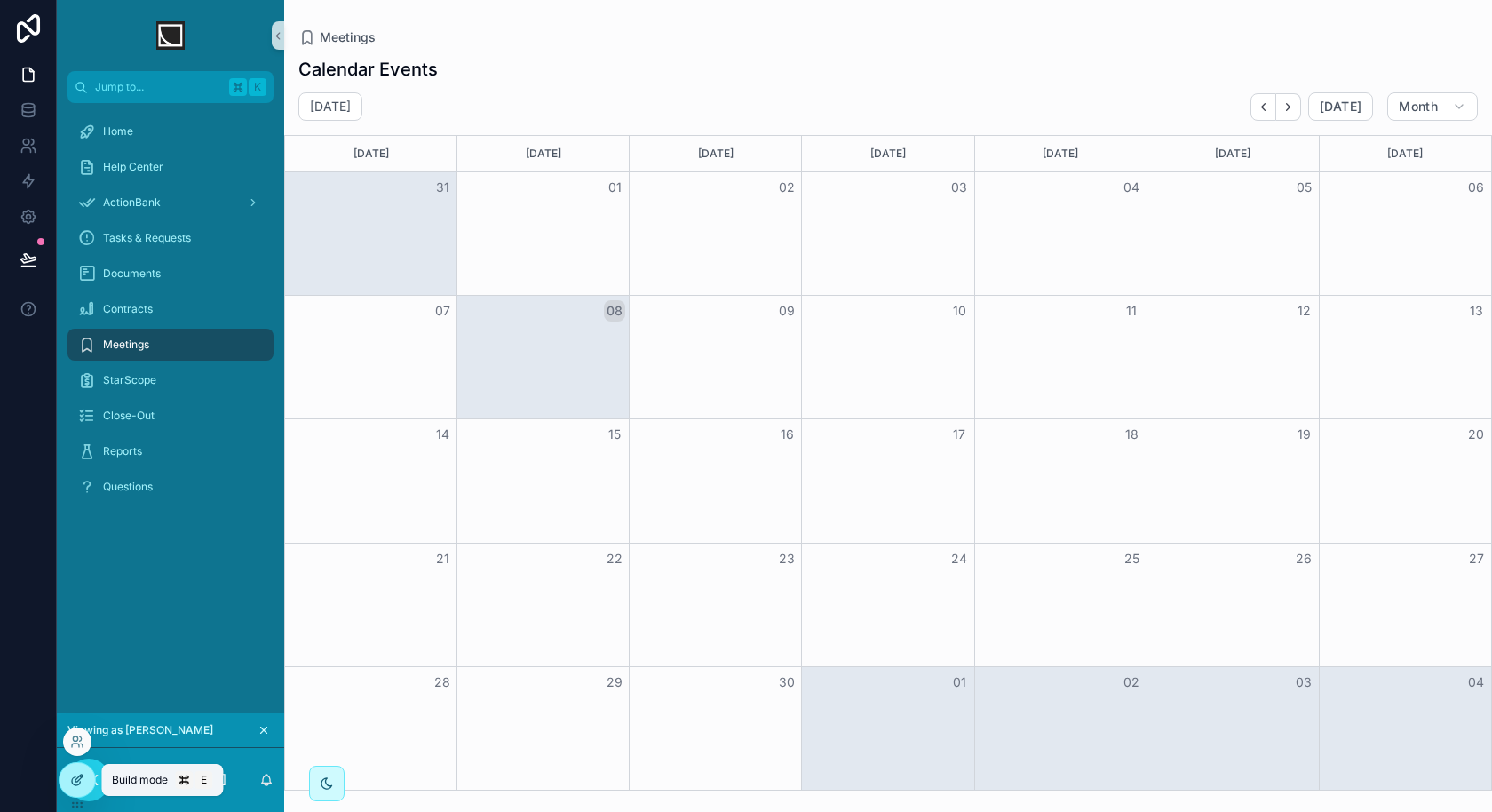
click at [85, 779] on div at bounding box center [78, 780] width 36 height 34
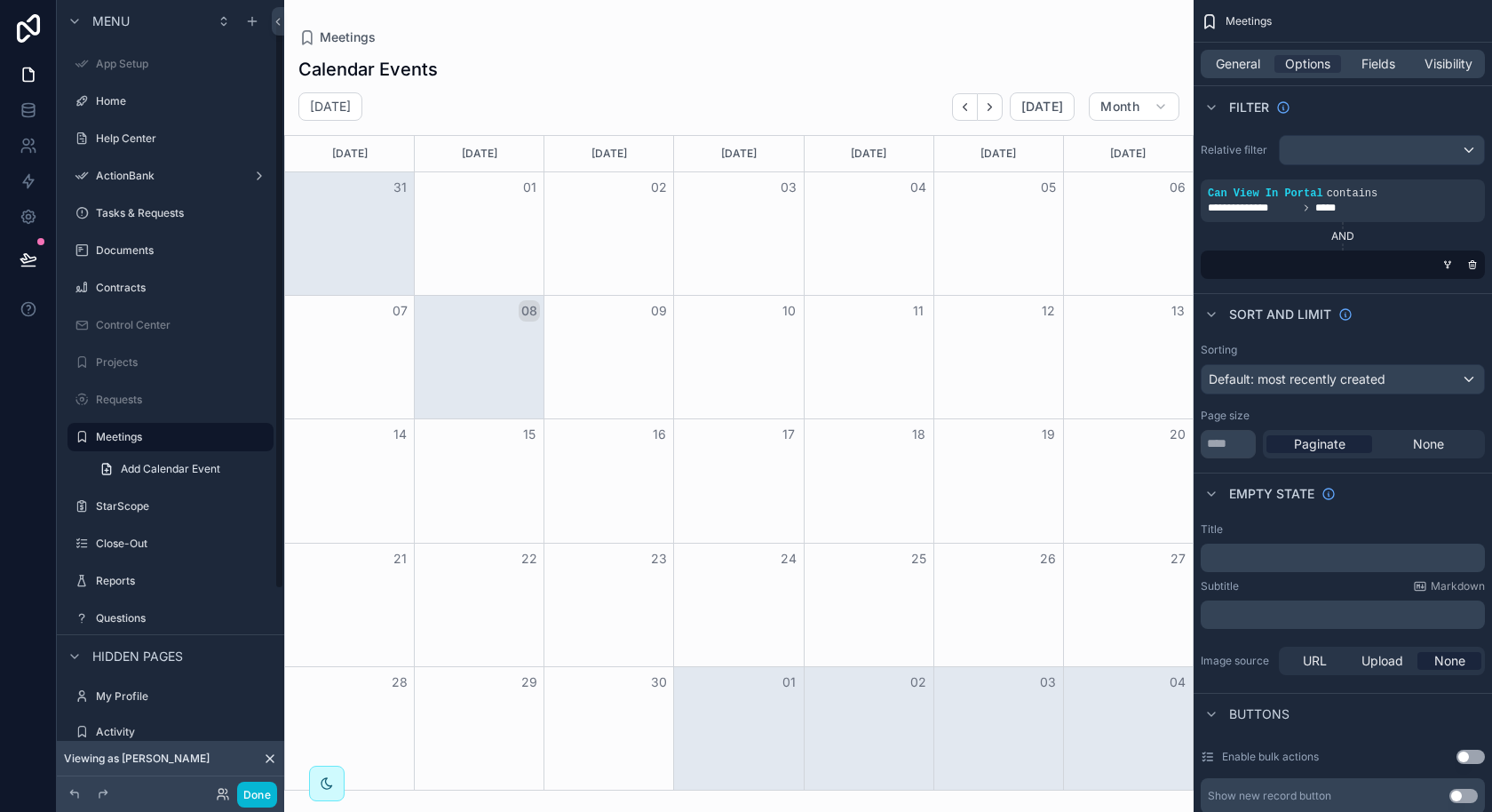
scroll to position [21, 0]
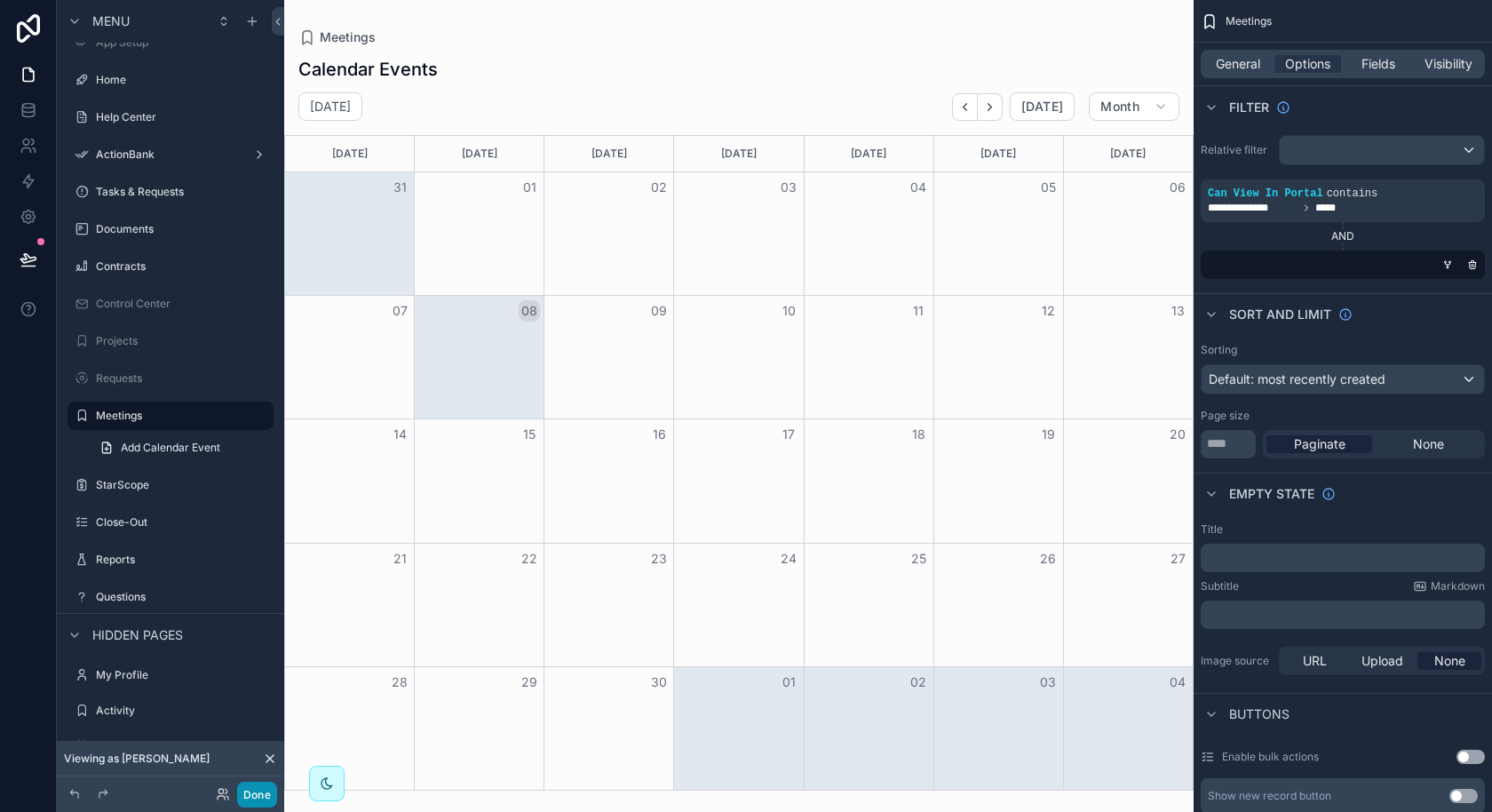
click at [252, 796] on button "Done" at bounding box center [257, 794] width 40 height 26
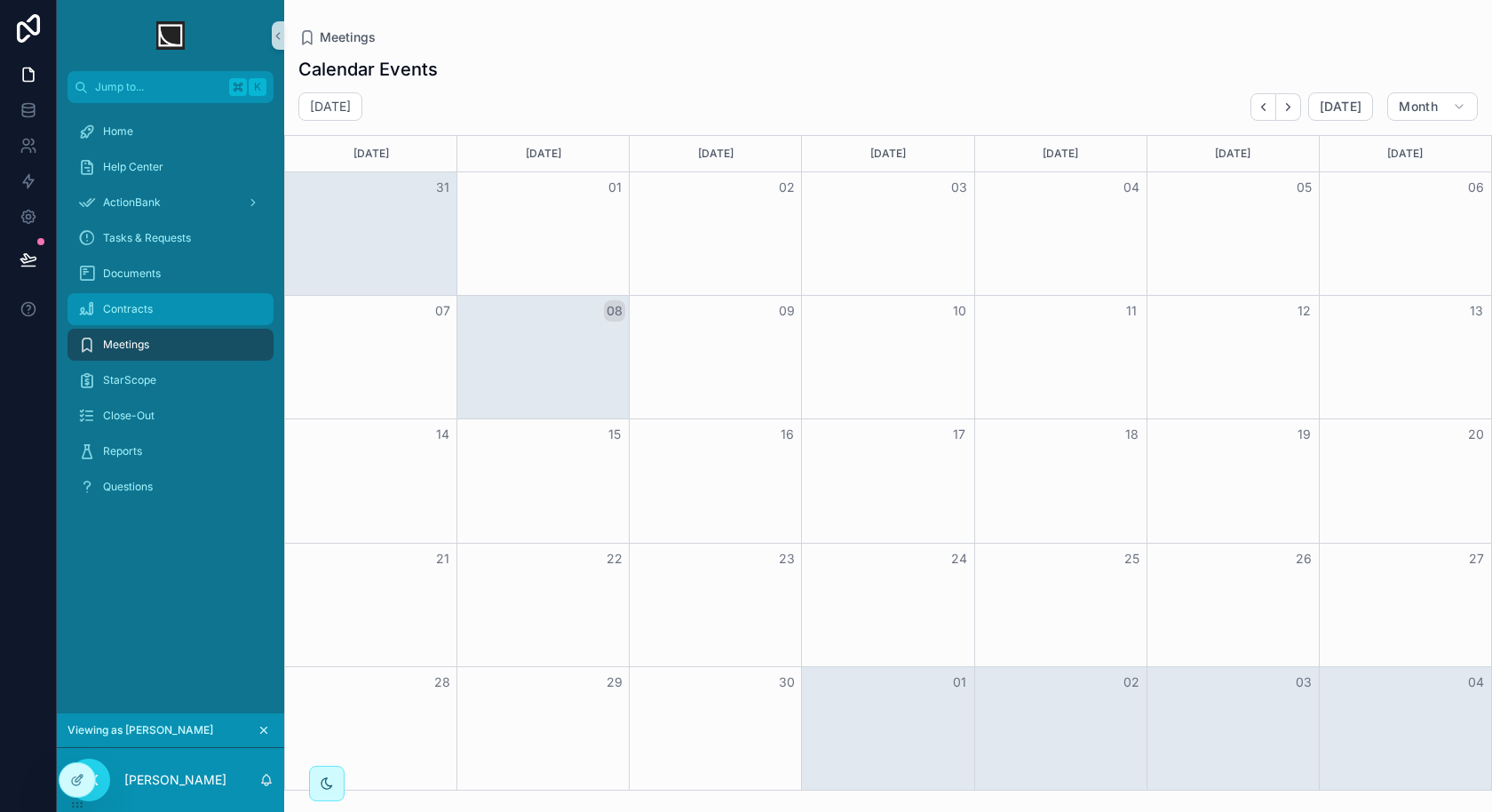
click at [195, 304] on div "Contracts" at bounding box center [171, 308] width 185 height 29
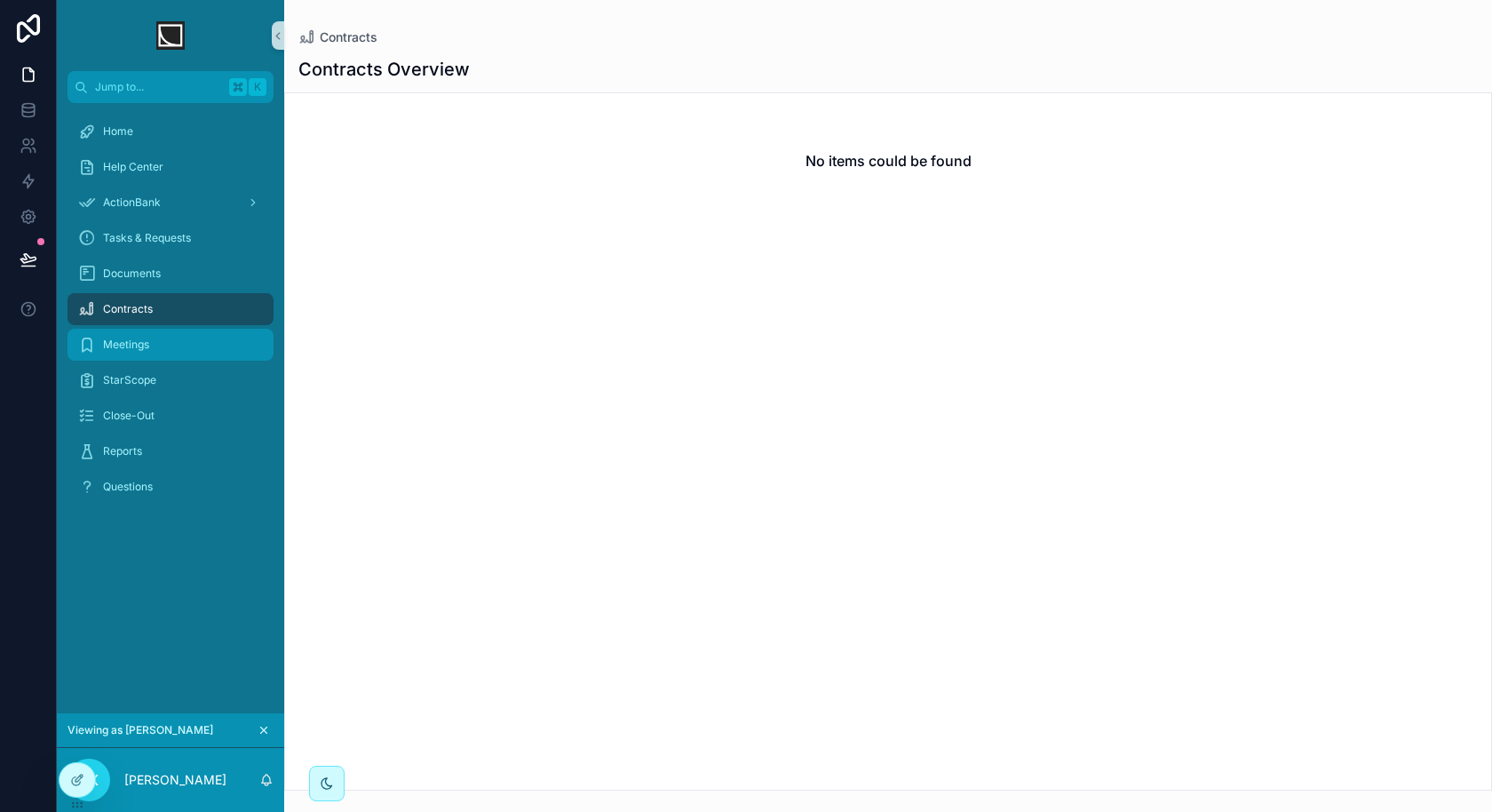
click at [177, 330] on div "Meetings" at bounding box center [171, 344] width 185 height 29
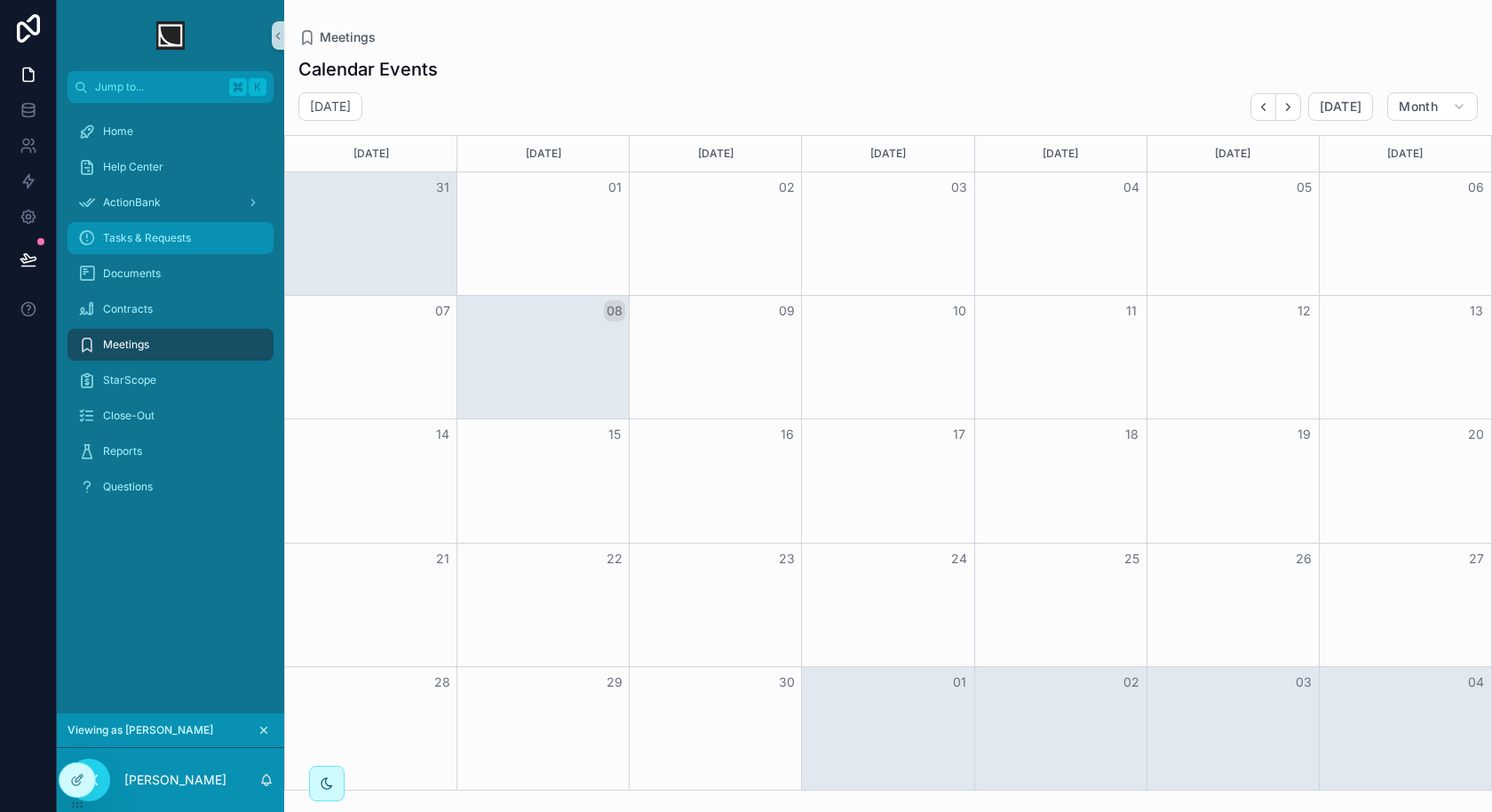
click at [164, 244] on span "Tasks & Requests" at bounding box center [147, 238] width 88 height 14
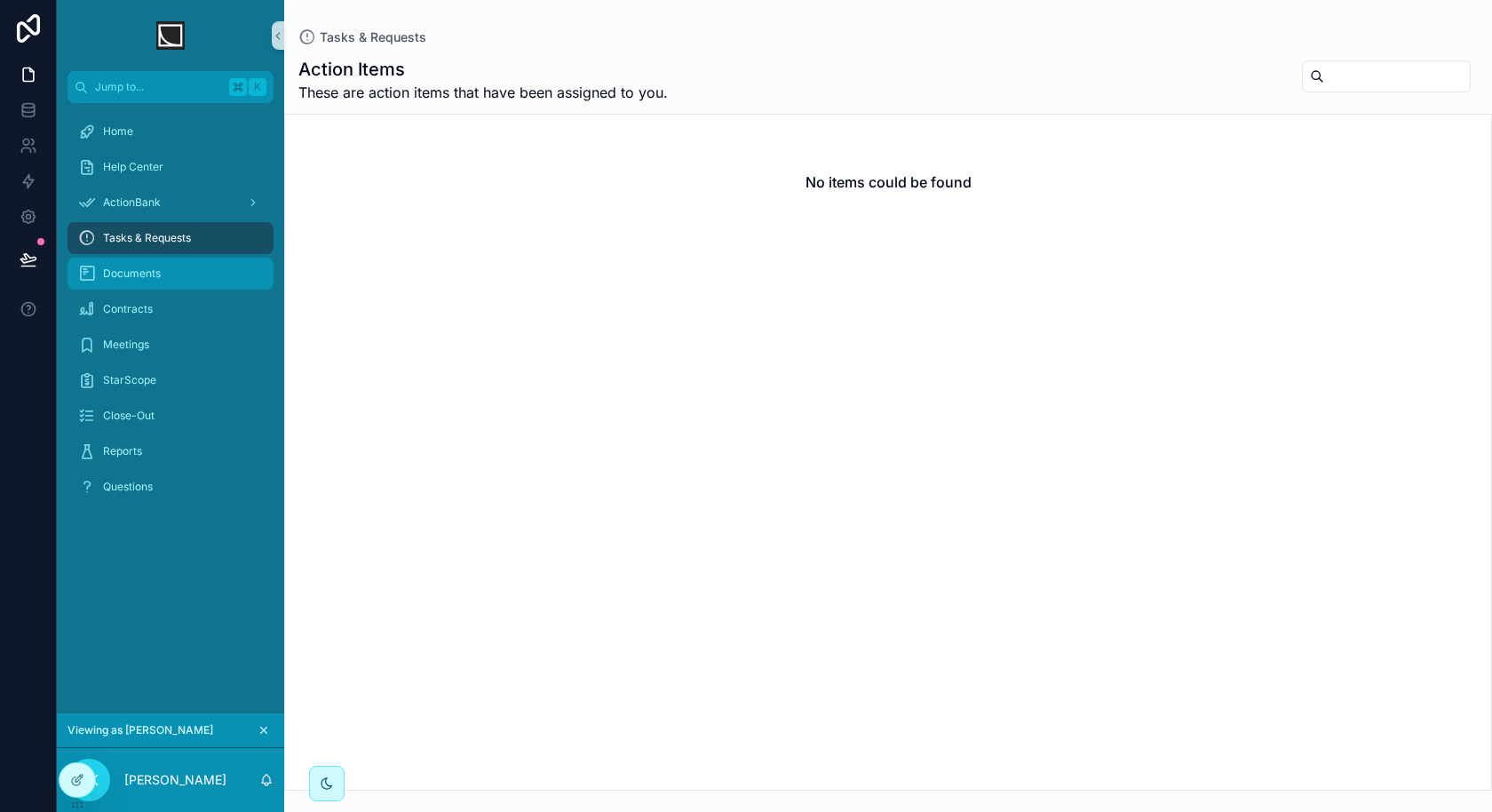
click at [161, 272] on div "Documents" at bounding box center [171, 274] width 185 height 29
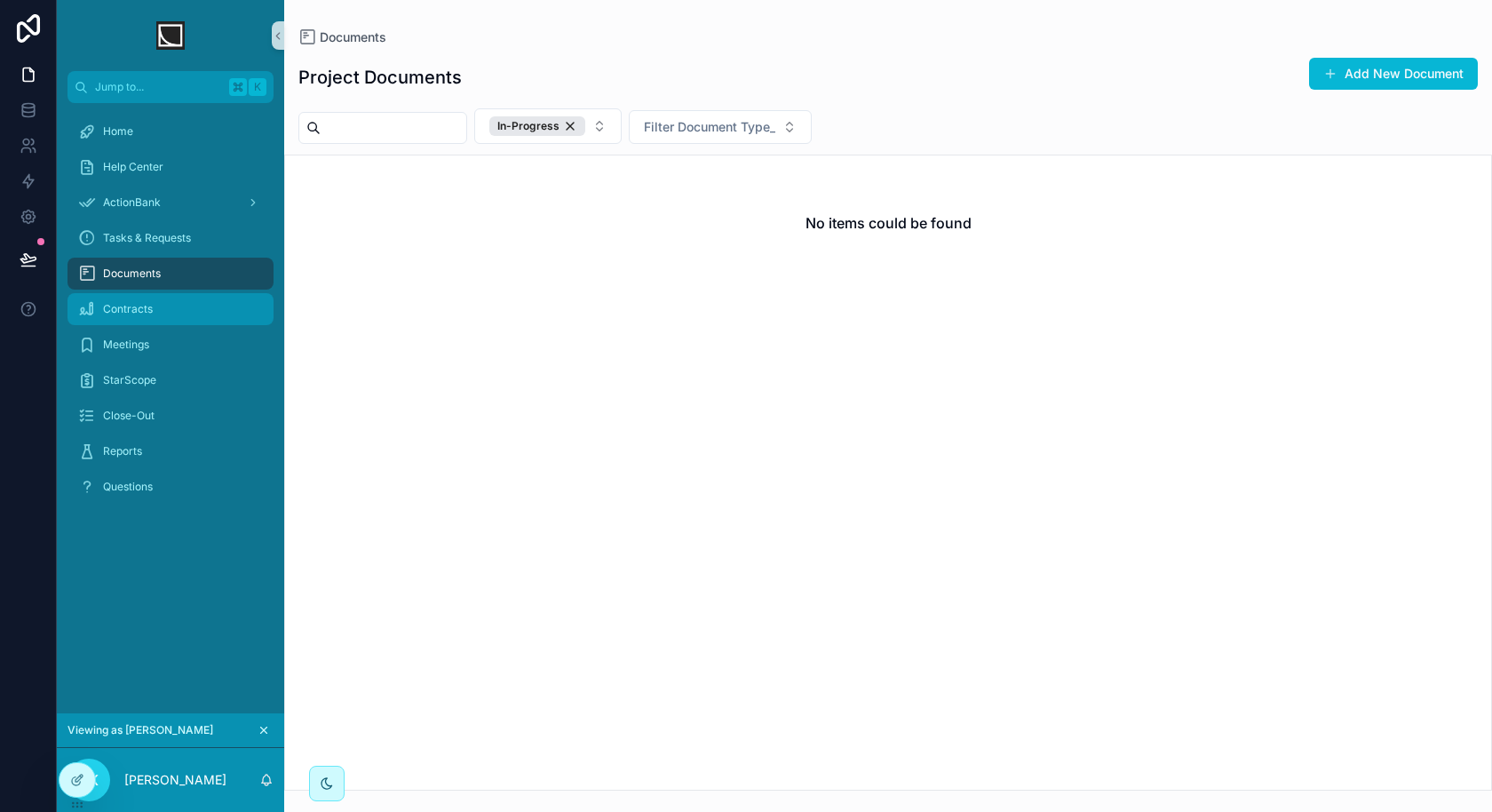
click at [153, 312] on div "Contracts" at bounding box center [171, 308] width 185 height 29
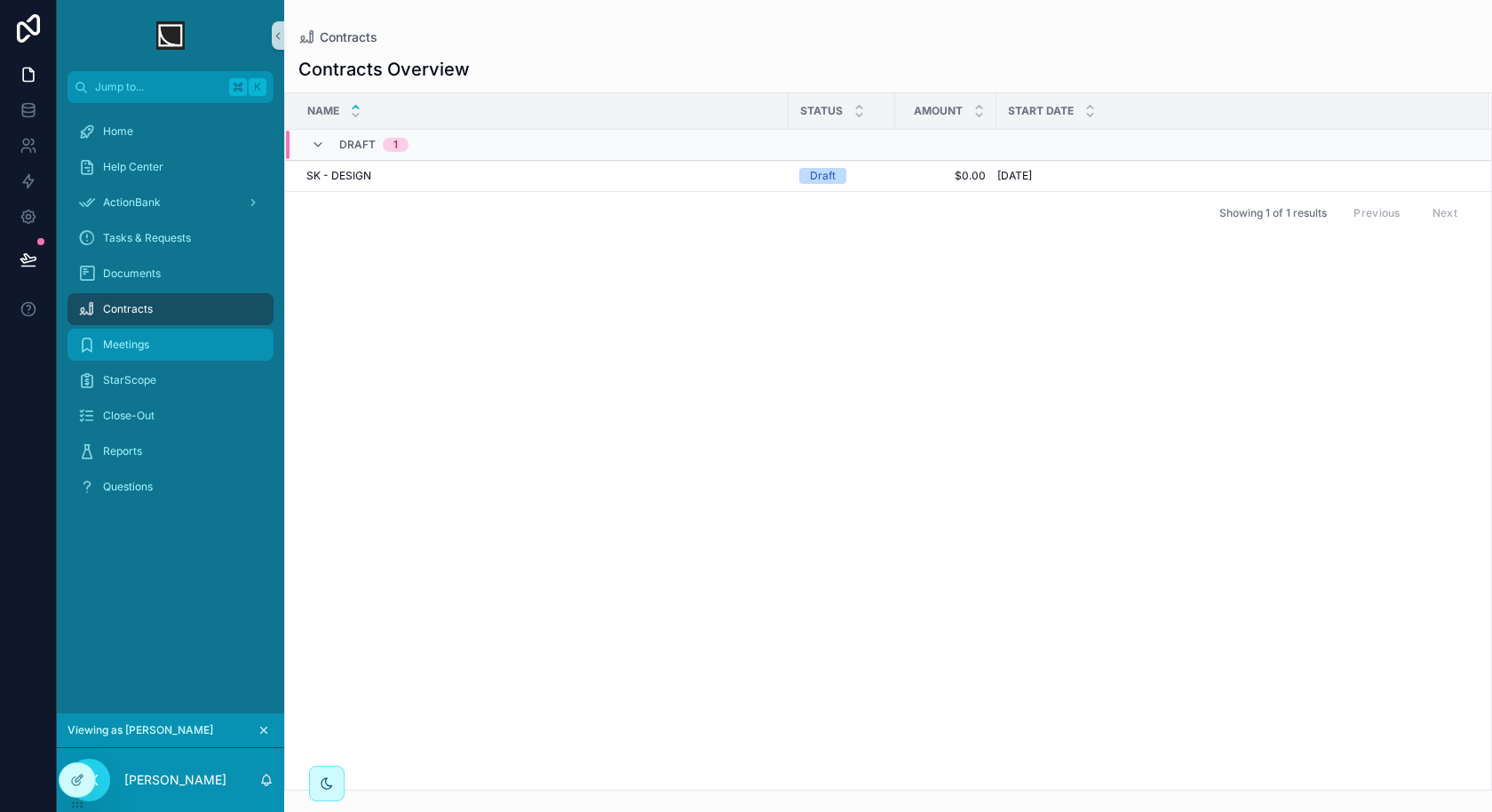
click at [137, 359] on link "Meetings" at bounding box center [170, 344] width 206 height 32
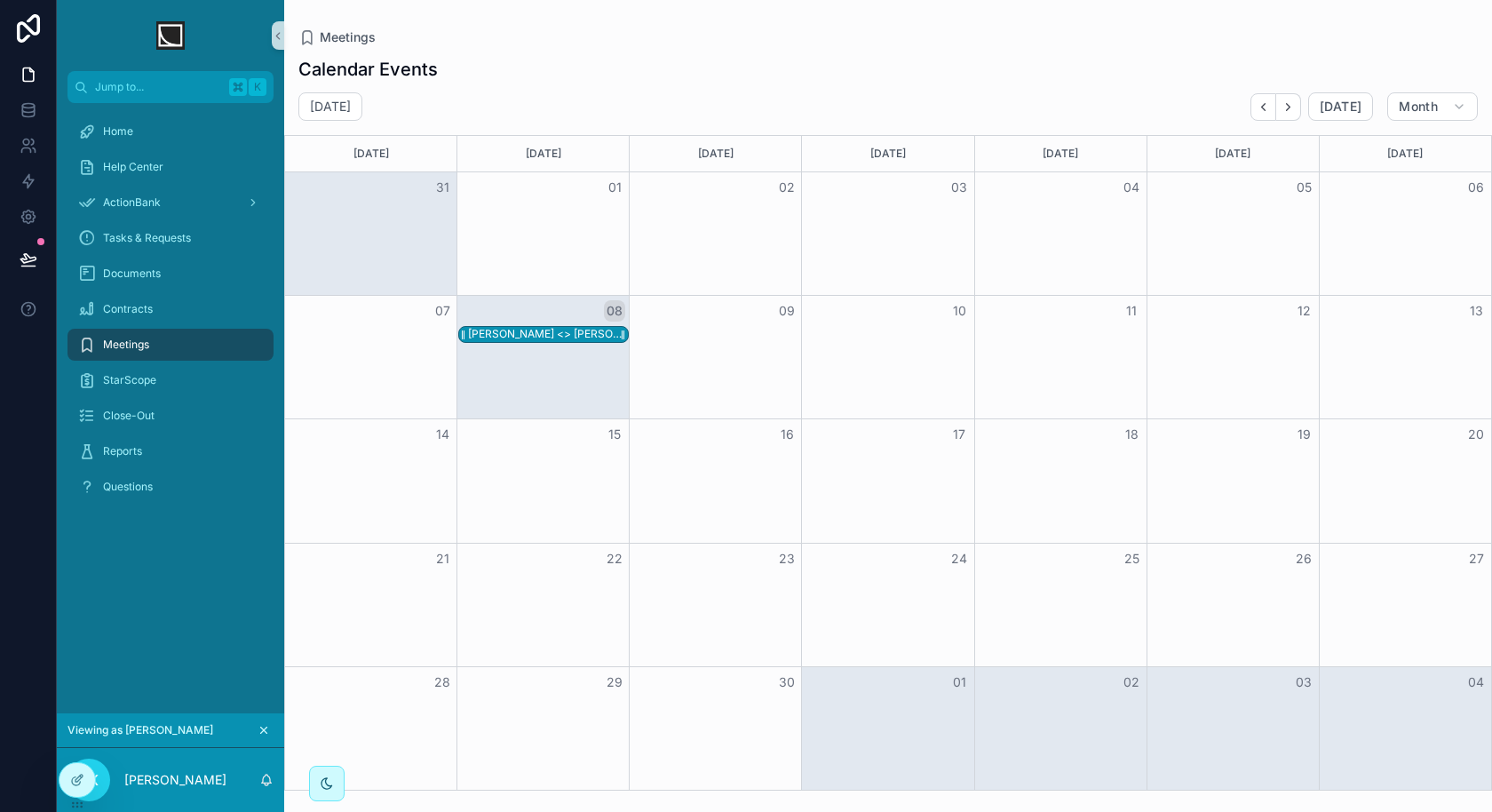
click at [499, 337] on div "Danielle <> Pete" at bounding box center [547, 333] width 160 height 14
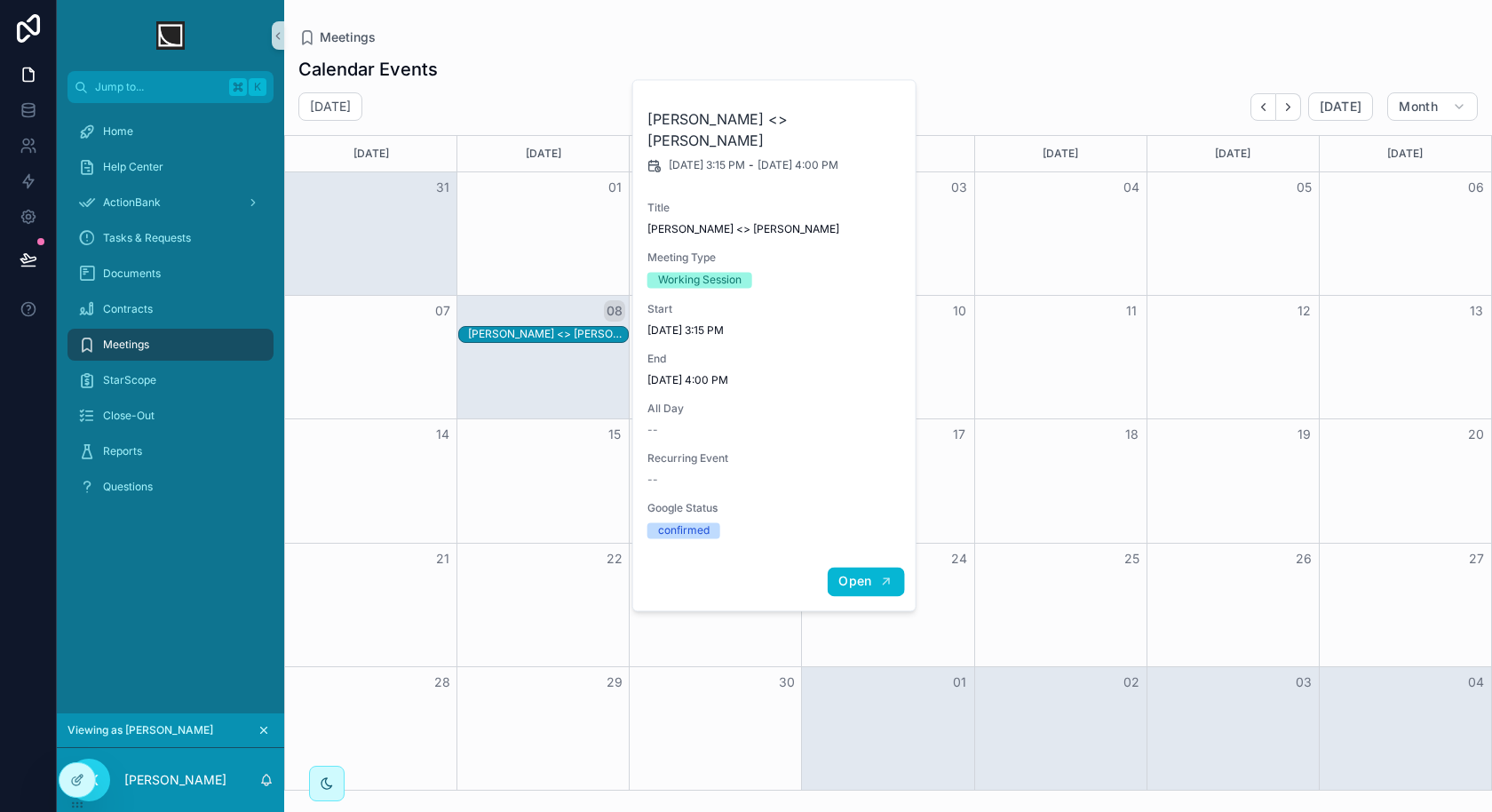
click at [851, 573] on span "Open" at bounding box center [854, 581] width 33 height 16
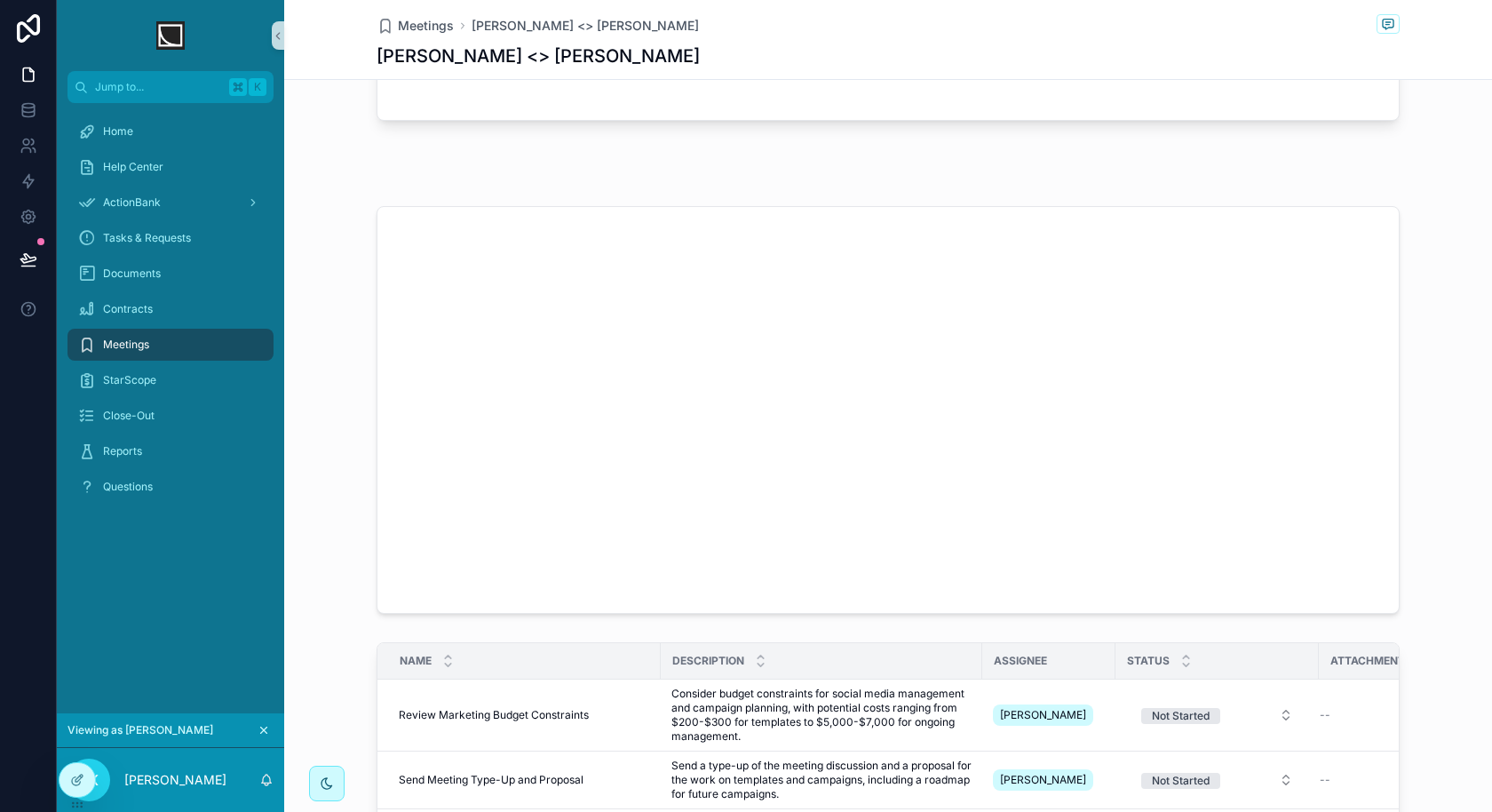
scroll to position [466, 0]
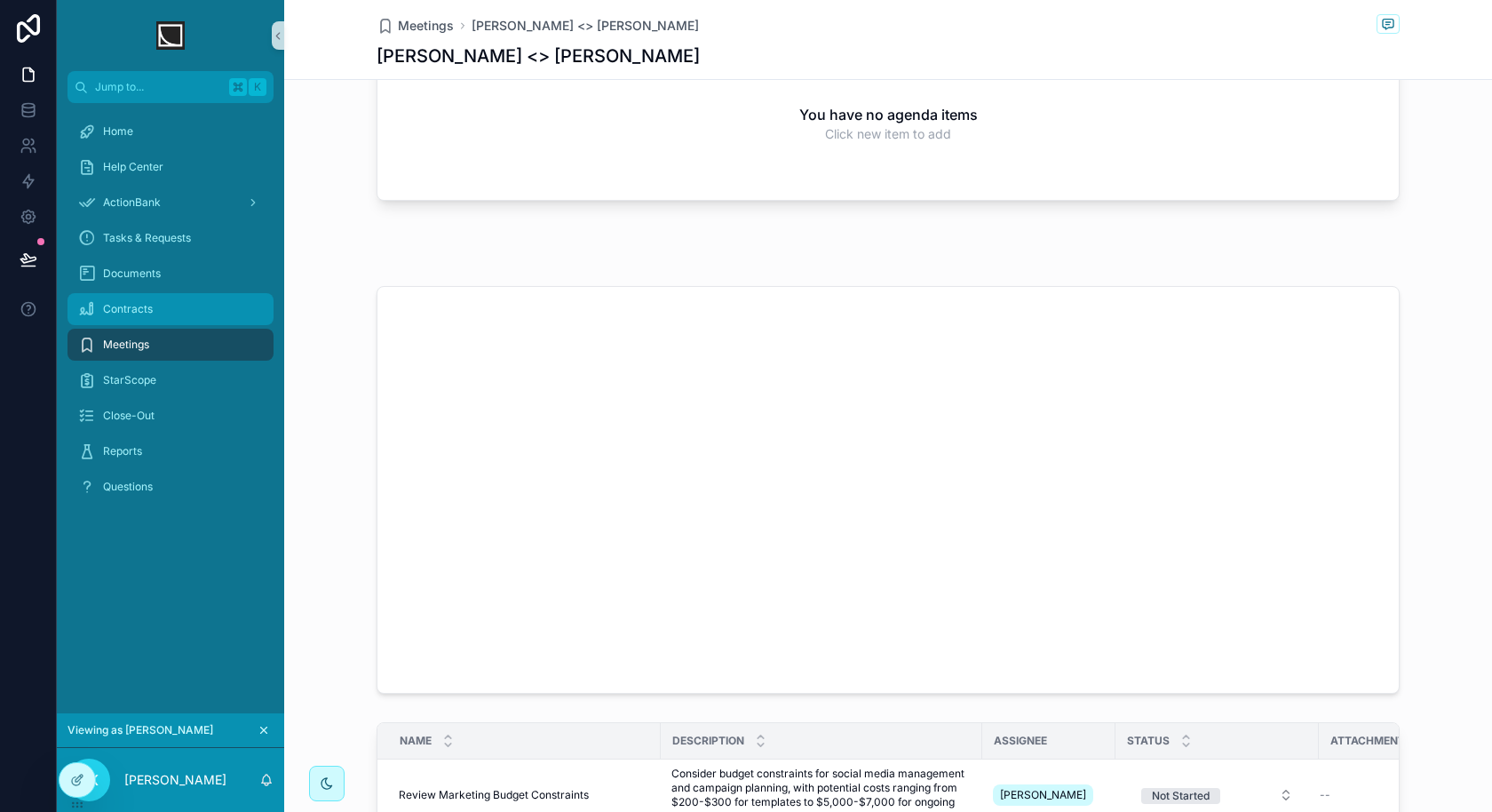
click at [185, 315] on div "Contracts" at bounding box center [171, 308] width 185 height 29
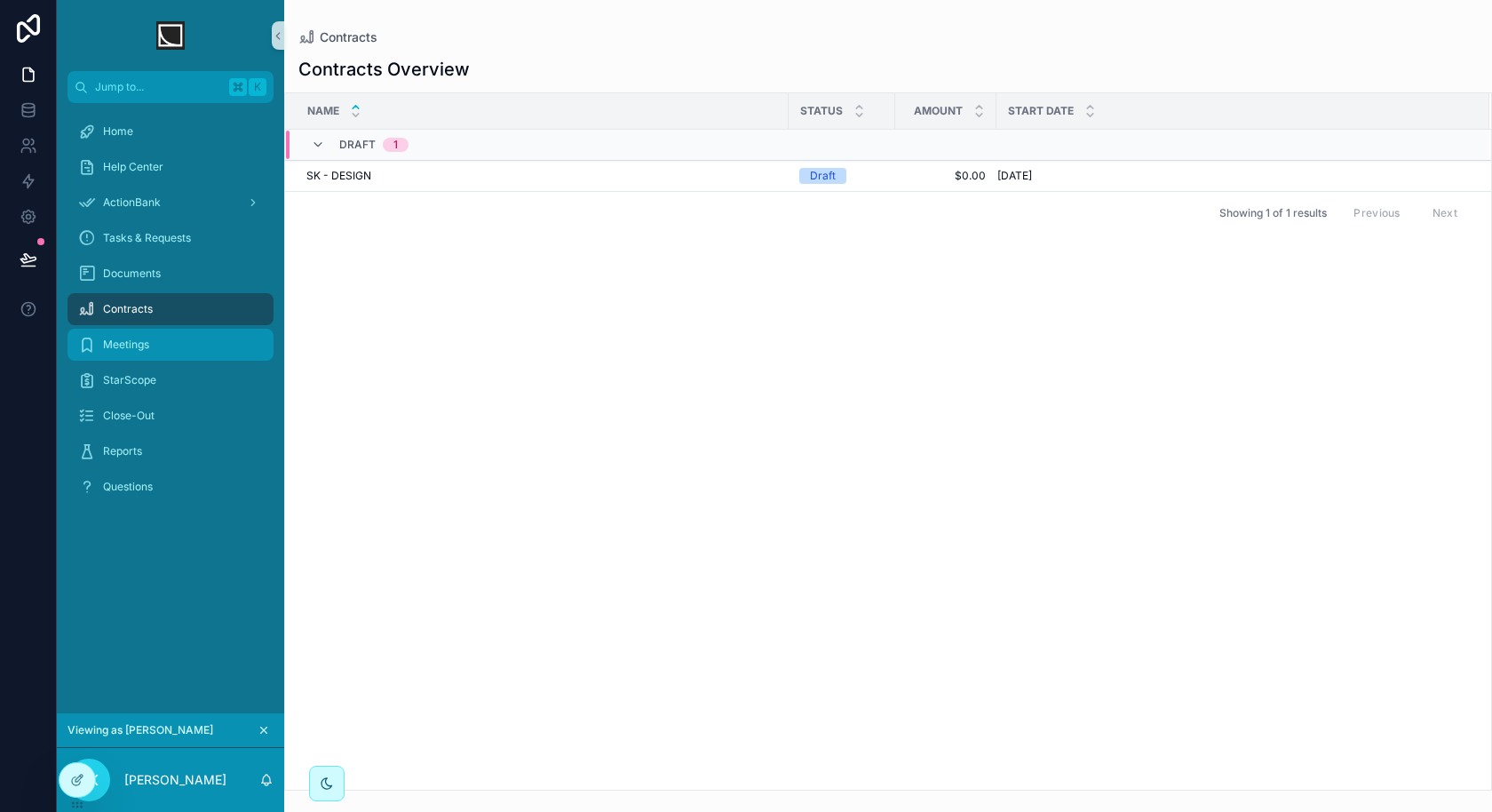
click at [170, 339] on div "Meetings" at bounding box center [171, 344] width 185 height 29
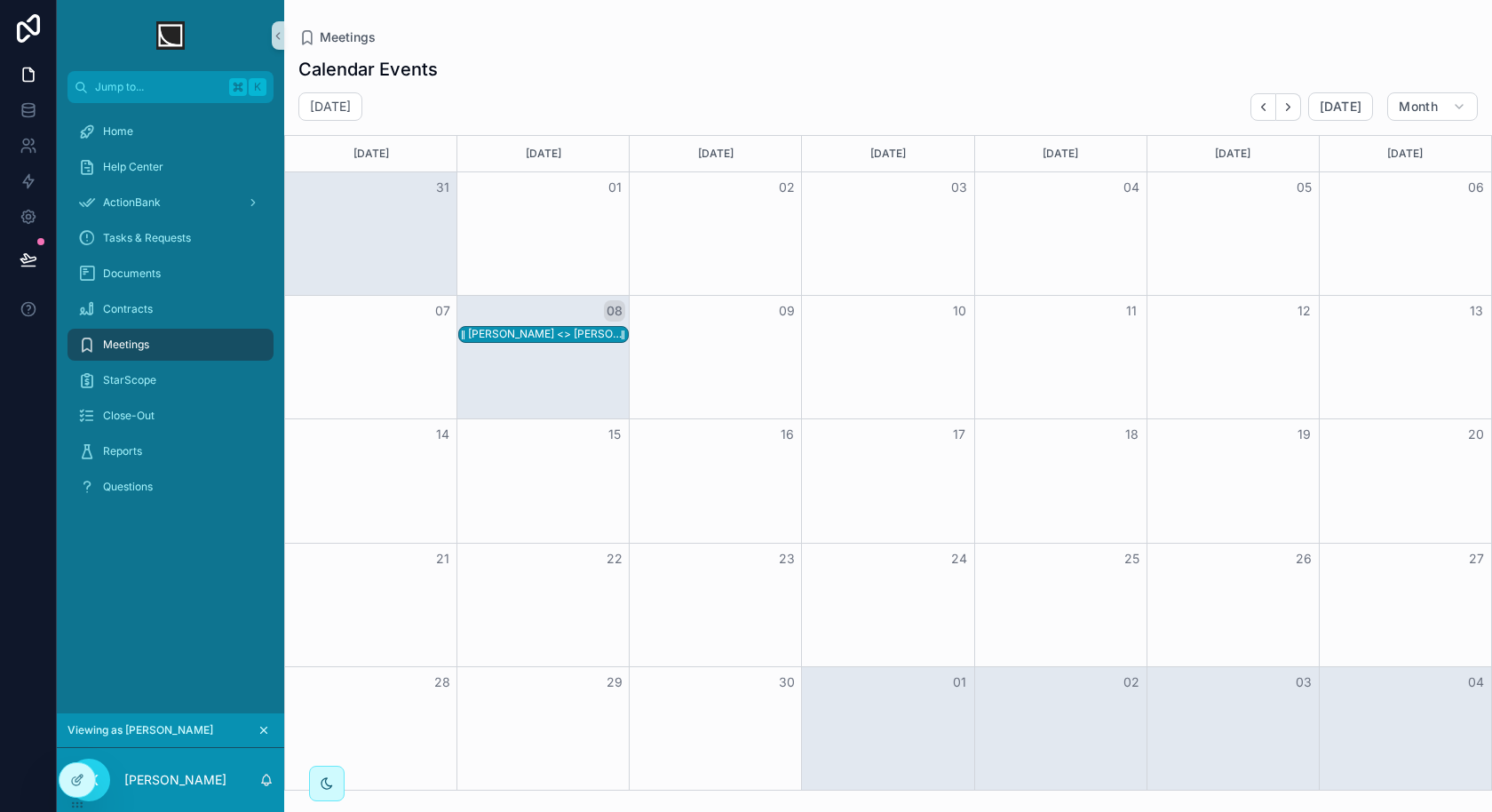
click at [536, 334] on div "Danielle <> Pete" at bounding box center [547, 333] width 160 height 14
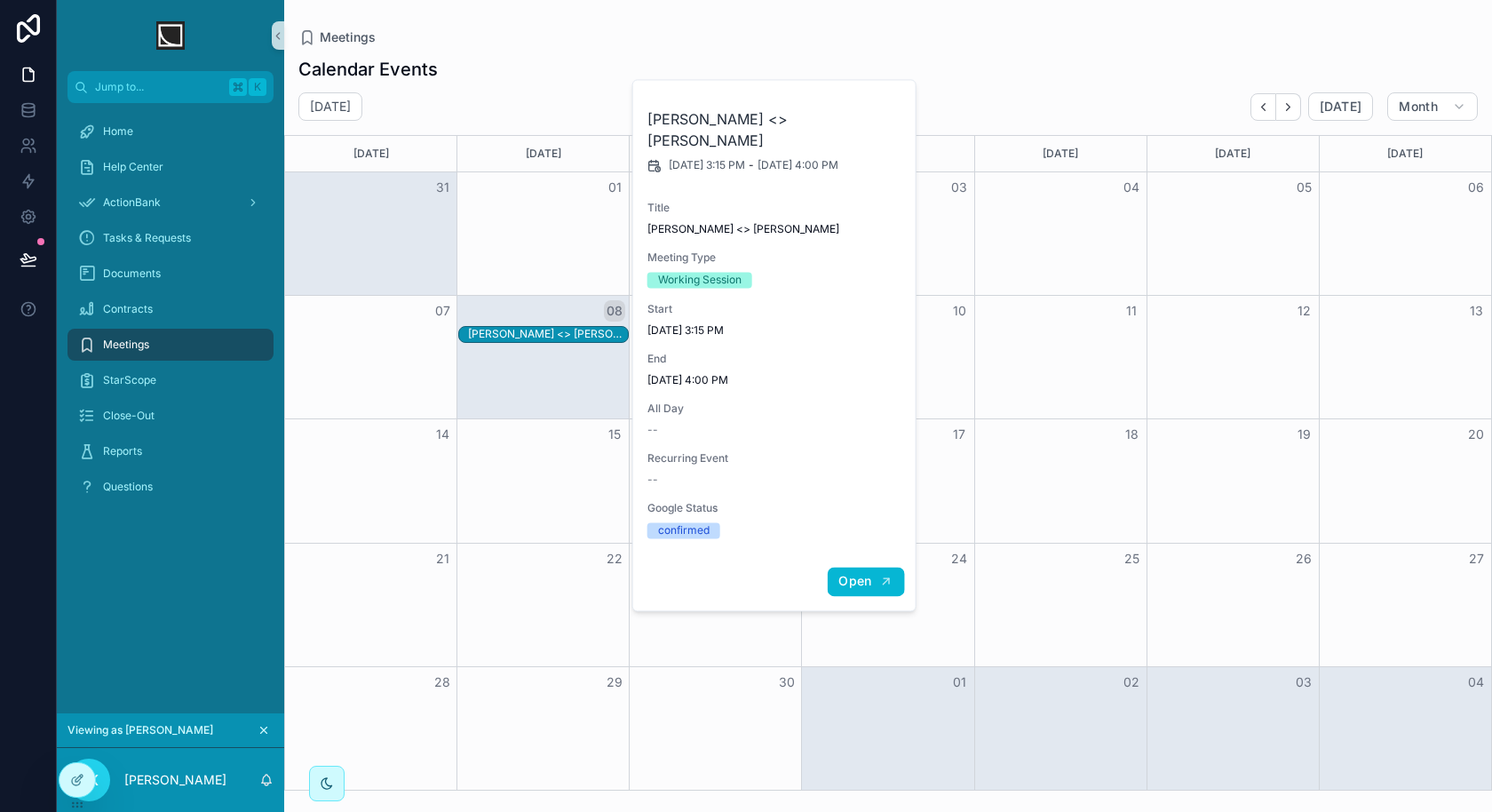
click at [861, 573] on span "Open" at bounding box center [854, 581] width 33 height 16
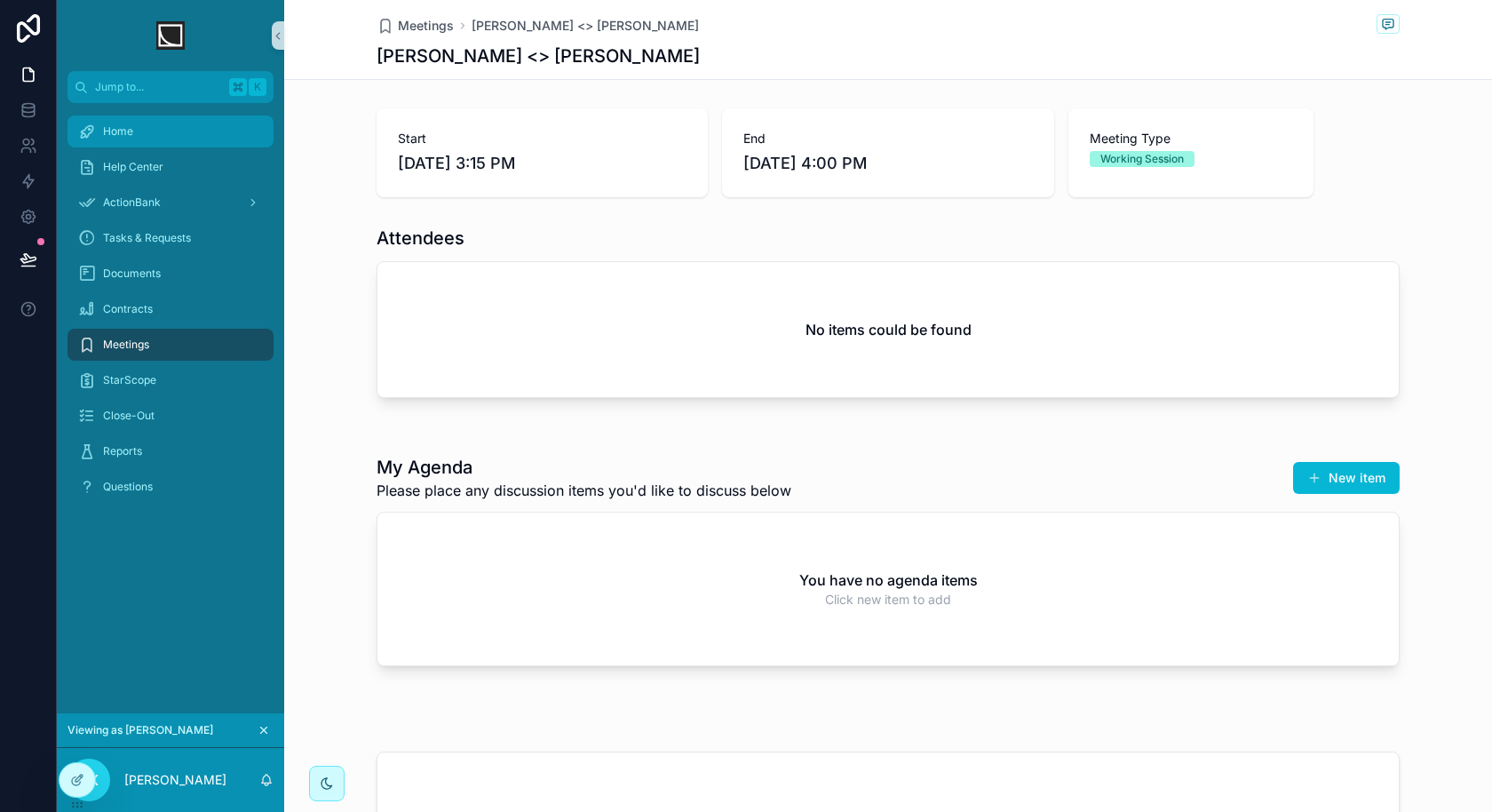
click at [162, 143] on div "Home" at bounding box center [171, 131] width 185 height 29
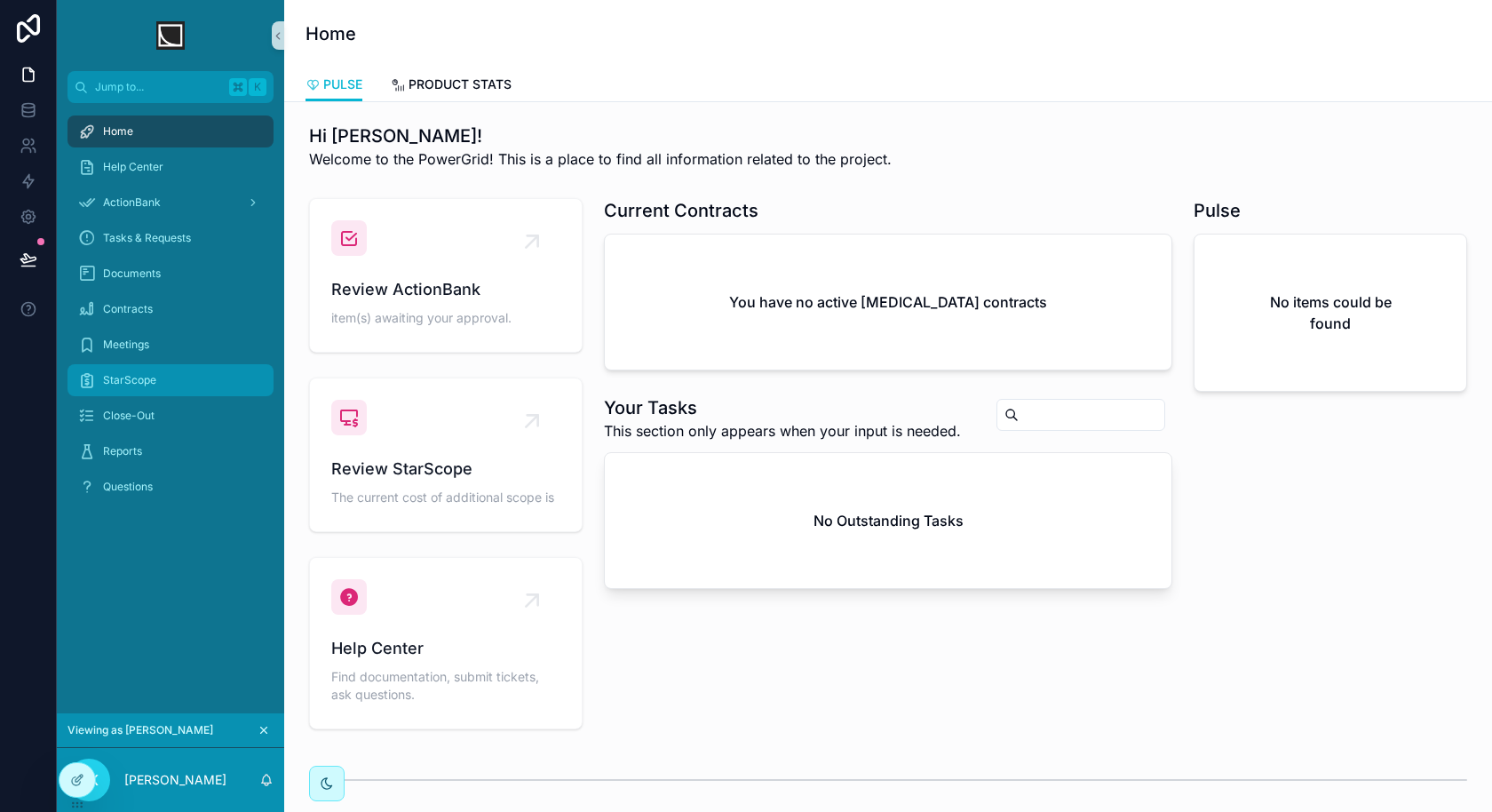
click at [143, 394] on link "StarScope" at bounding box center [170, 380] width 206 height 32
